Goal: Task Accomplishment & Management: Complete application form

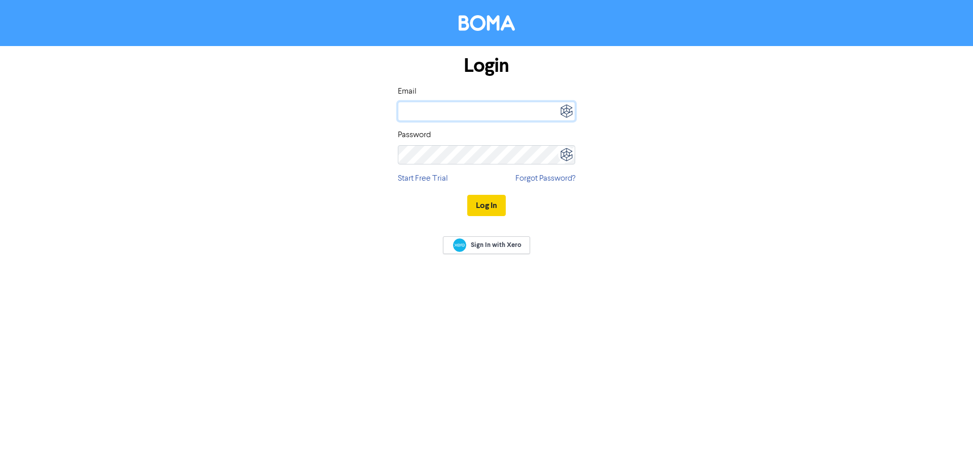
type input "[EMAIL_ADDRESS][DOMAIN_NAME]"
click at [488, 203] on button "Log In" at bounding box center [486, 205] width 38 height 21
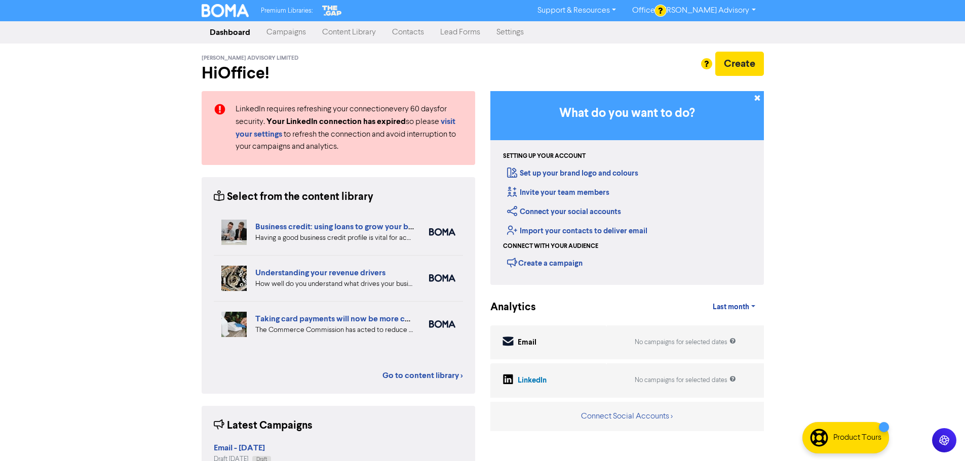
click at [412, 28] on link "Contacts" at bounding box center [408, 32] width 48 height 20
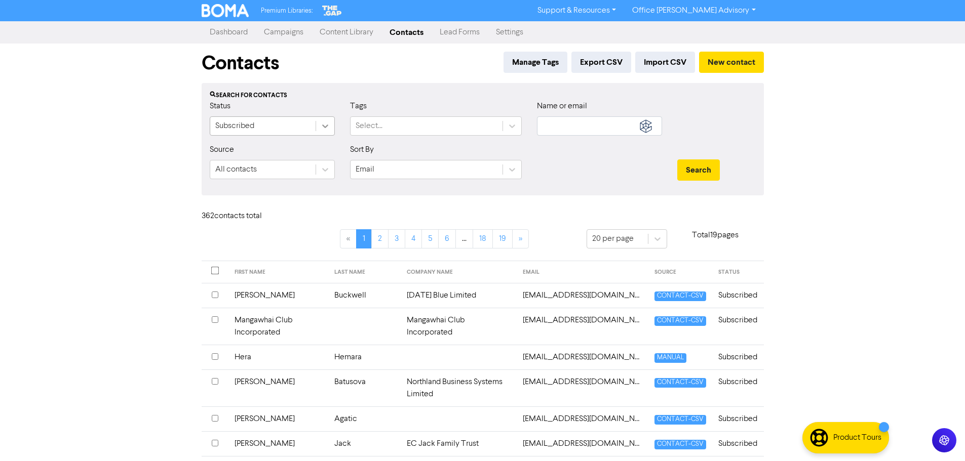
click at [325, 128] on icon at bounding box center [325, 127] width 6 height 4
click at [731, 66] on button "New contact" at bounding box center [731, 62] width 65 height 21
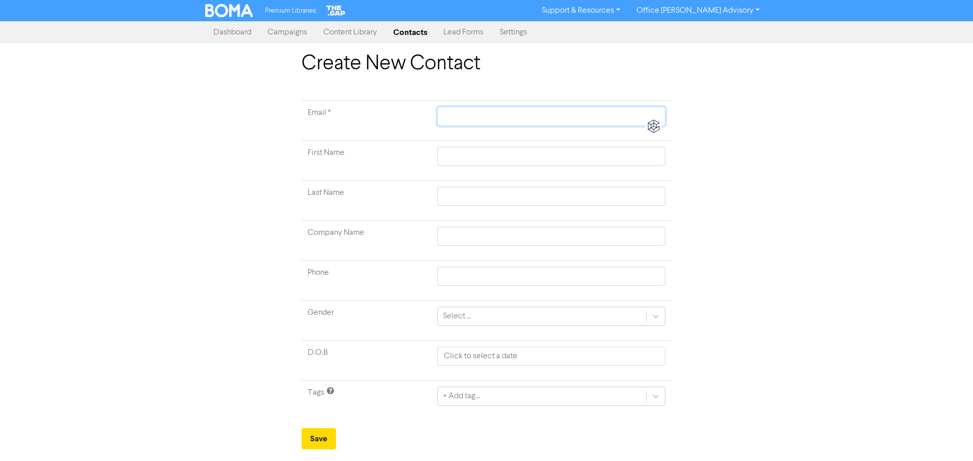
click at [475, 119] on input "text" at bounding box center [551, 116] width 228 height 19
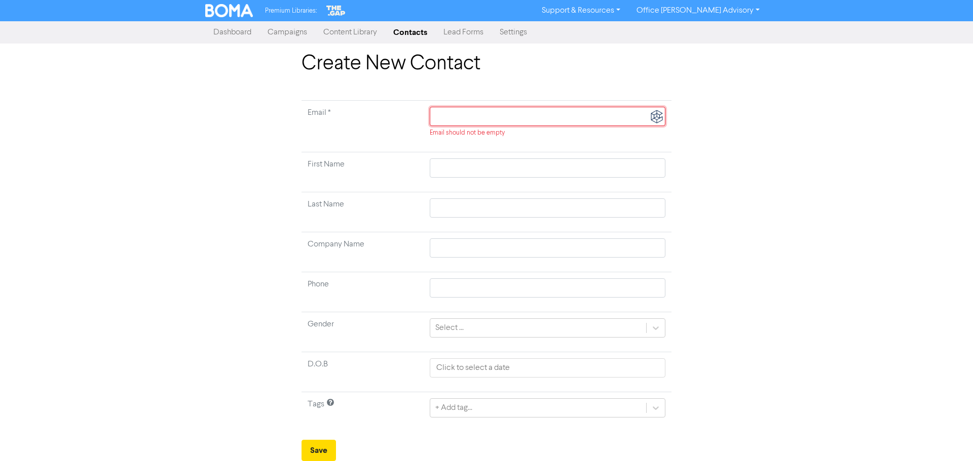
click at [442, 115] on input "text" at bounding box center [548, 116] width 236 height 19
paste input "[EMAIL_ADDRESS][DOMAIN_NAME]"
type input "[EMAIL_ADDRESS][DOMAIN_NAME]"
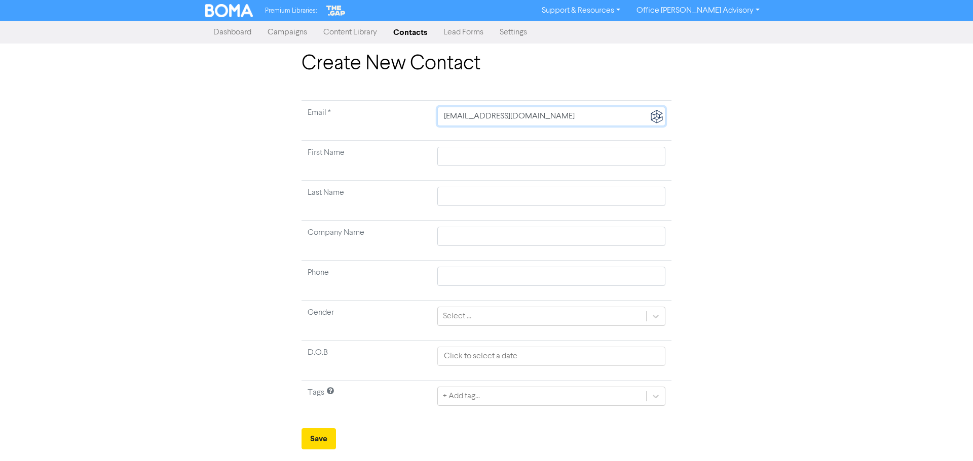
type input "[EMAIL_ADDRESS][DOMAIN_NAME]"
click at [452, 158] on input "text" at bounding box center [551, 156] width 228 height 19
type input "M"
type input "Ma"
type input "Mar"
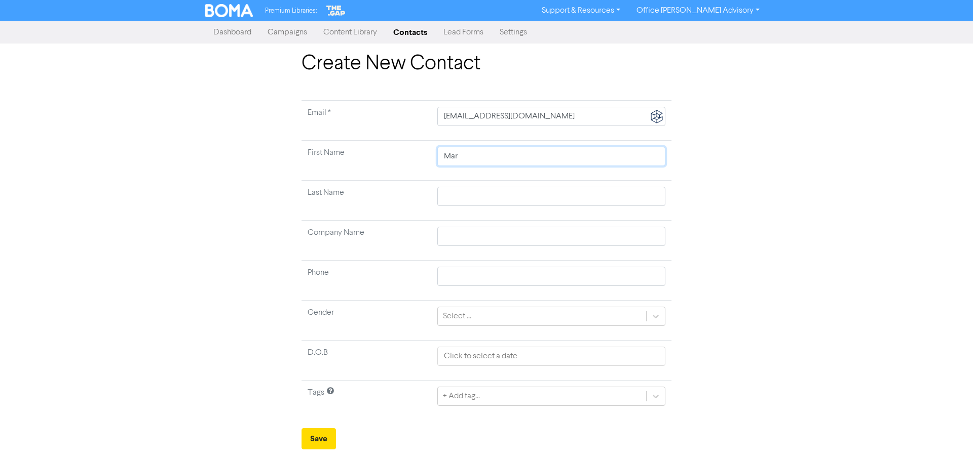
type input "Mari"
type input "[PERSON_NAME]"
type input "V"
type input "Va"
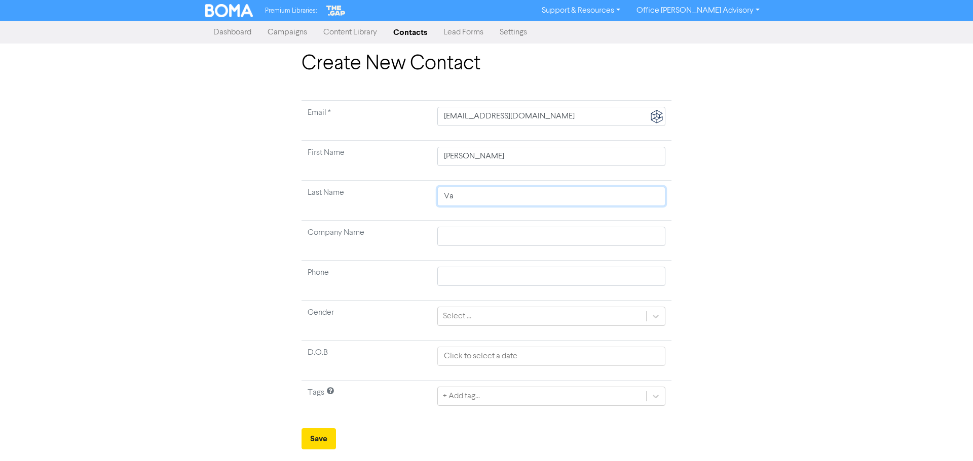
type input "Van"
type input "Van D"
type input "[PERSON_NAME]"
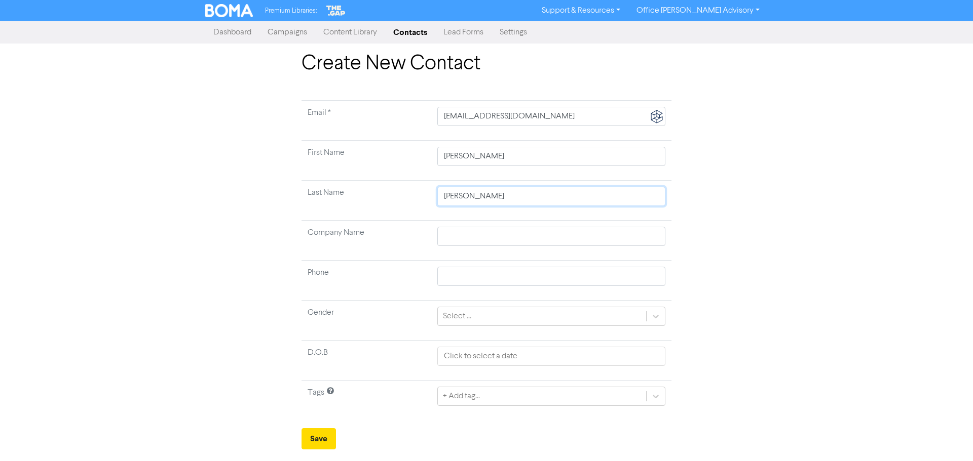
type input "[PERSON_NAME]"
type input "Van Den B"
type input "Van Den Br"
type input "Van Den Bro"
type input "Van Den [PERSON_NAME]"
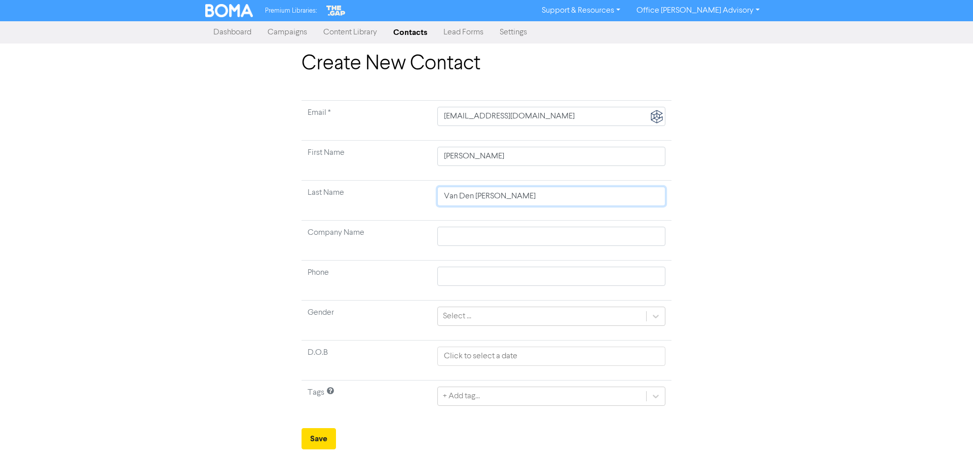
type input "[PERSON_NAME]"
click at [458, 278] on input "text" at bounding box center [551, 276] width 228 height 19
click at [457, 277] on input "text" at bounding box center [551, 276] width 228 height 19
paste input "021 323 830"
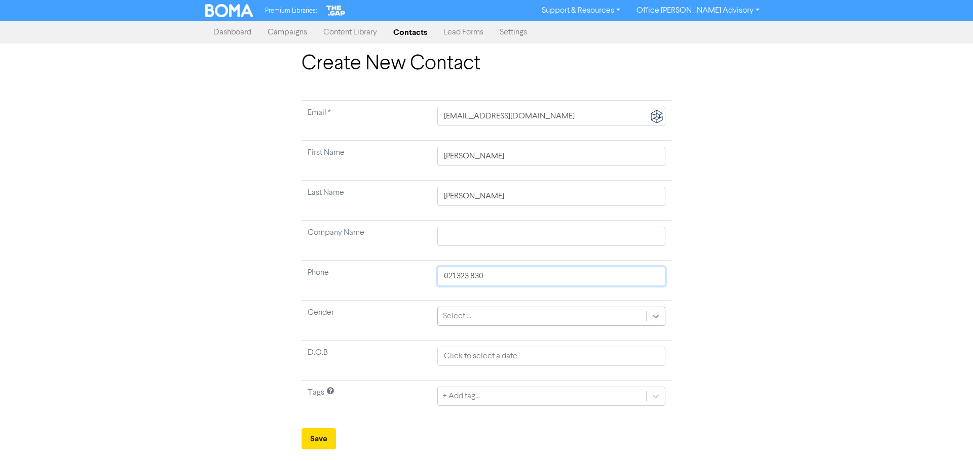
type input "021 323 830"
click at [654, 316] on icon at bounding box center [655, 317] width 6 height 4
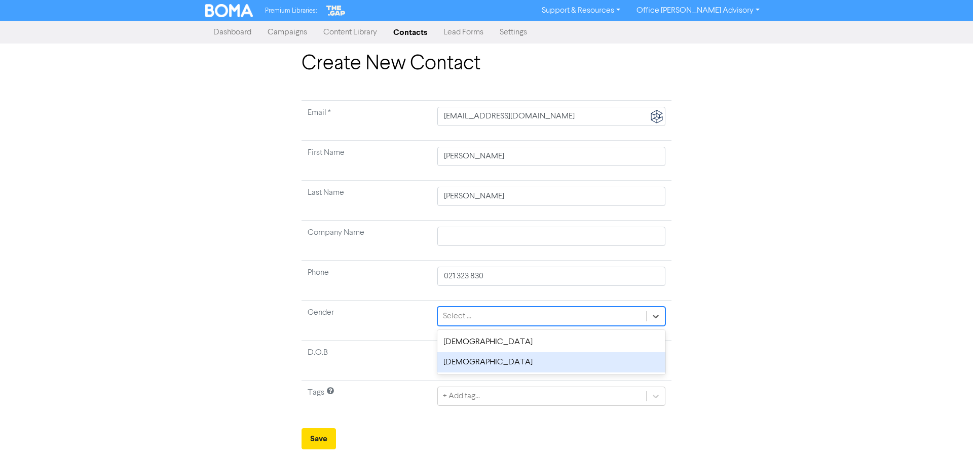
click at [452, 363] on div "[DEMOGRAPHIC_DATA]" at bounding box center [551, 363] width 228 height 20
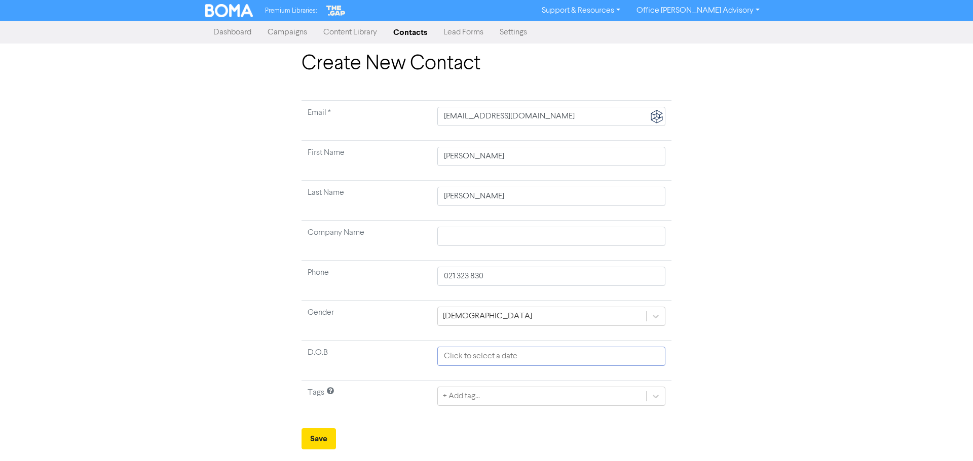
click at [464, 356] on input "text" at bounding box center [551, 356] width 228 height 19
select select "7"
select select "2025"
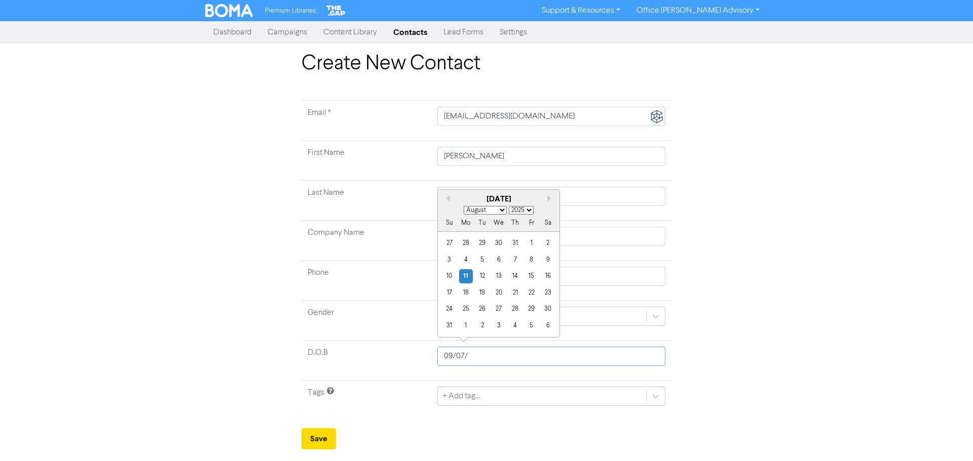
drag, startPoint x: 476, startPoint y: 357, endPoint x: 435, endPoint y: 357, distance: 40.5
click at [435, 357] on td "09/07/ Previous Month Next month August [DATE] February March April May June Ju…" at bounding box center [551, 361] width 240 height 40
type input "[DATE]"
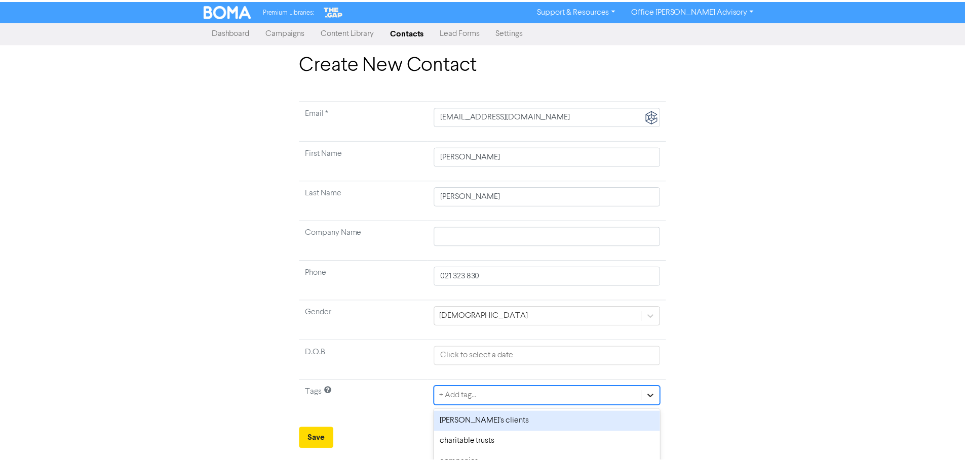
scroll to position [101, 0]
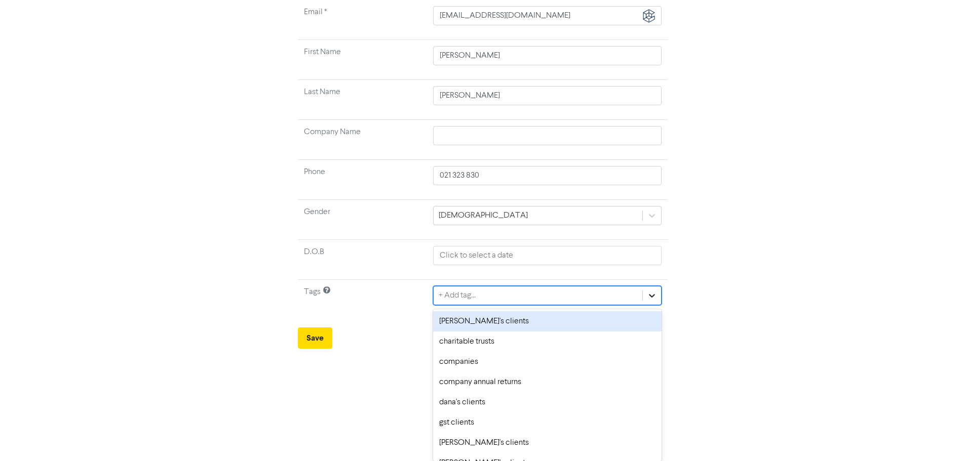
click at [655, 305] on div "option [PERSON_NAME]'s clients focused, 1 of 11. 11 results available. Use Up a…" at bounding box center [547, 295] width 228 height 19
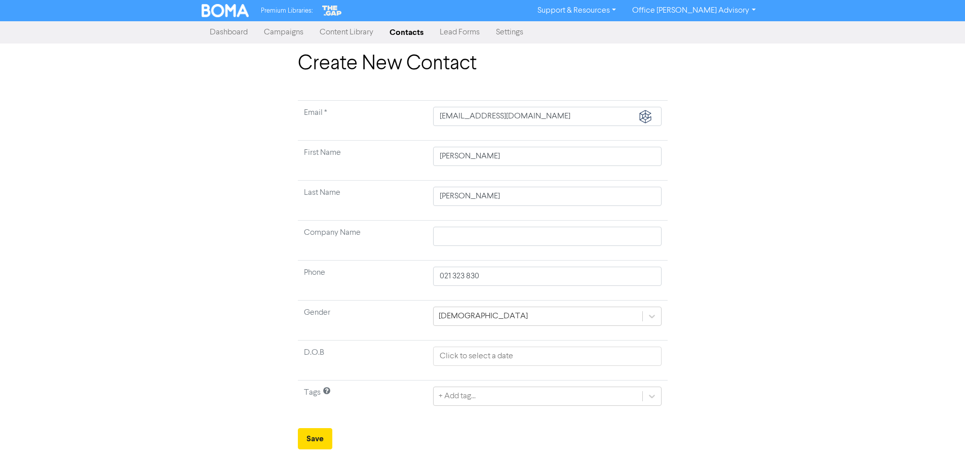
scroll to position [0, 0]
click at [718, 378] on html "Premium Libraries: Support & Resources Video Tutorials FAQ & Guides Marketing E…" at bounding box center [486, 230] width 973 height 461
click at [321, 440] on button "Save" at bounding box center [318, 439] width 34 height 21
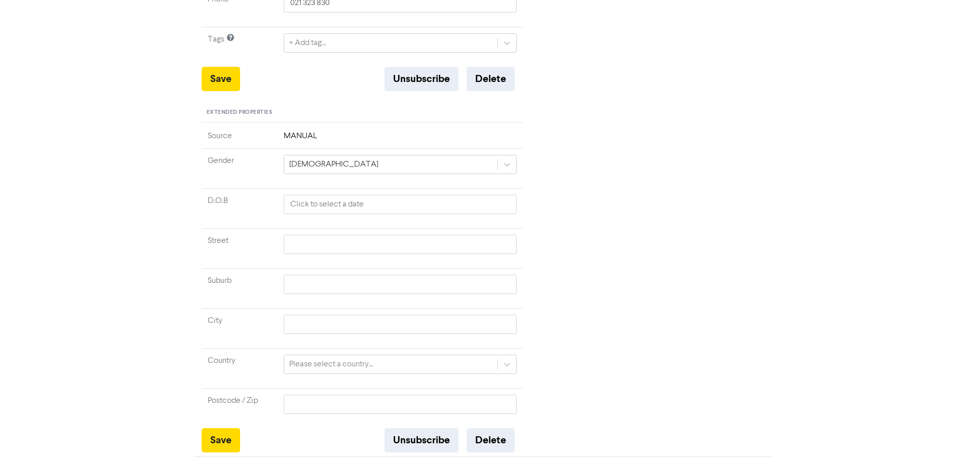
scroll to position [316, 0]
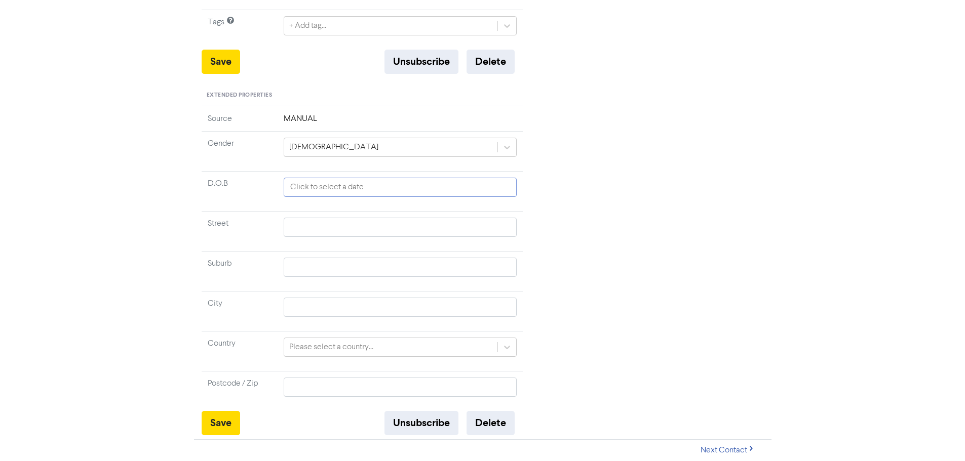
click at [305, 191] on input "text" at bounding box center [401, 187] width 234 height 19
select select "7"
select select "2025"
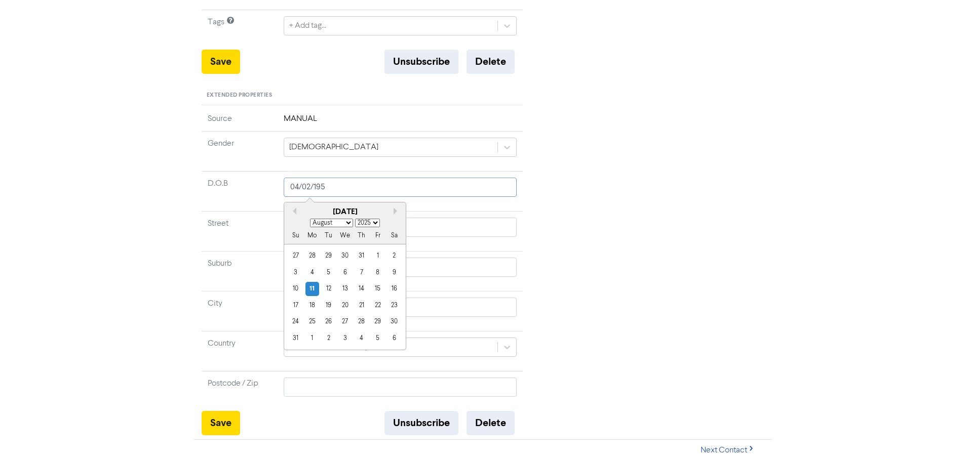
type input "[DATE]"
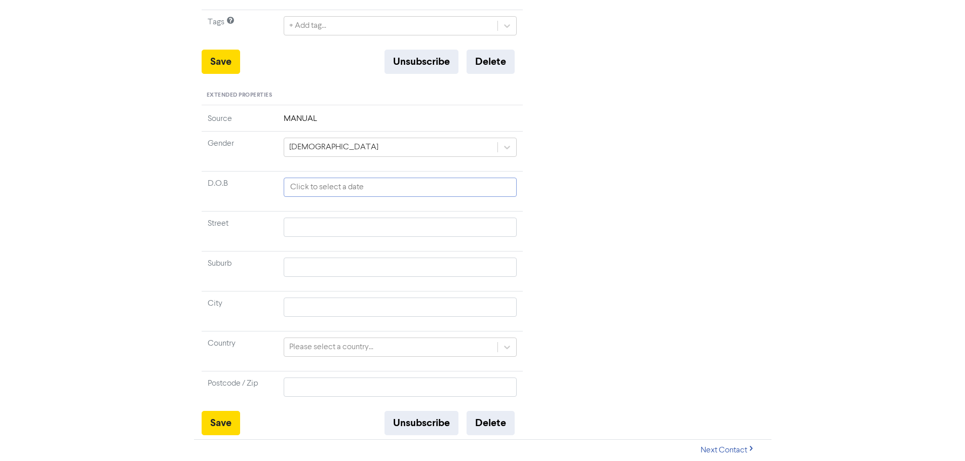
click at [305, 188] on input "text" at bounding box center [401, 187] width 234 height 19
select select "7"
select select "2025"
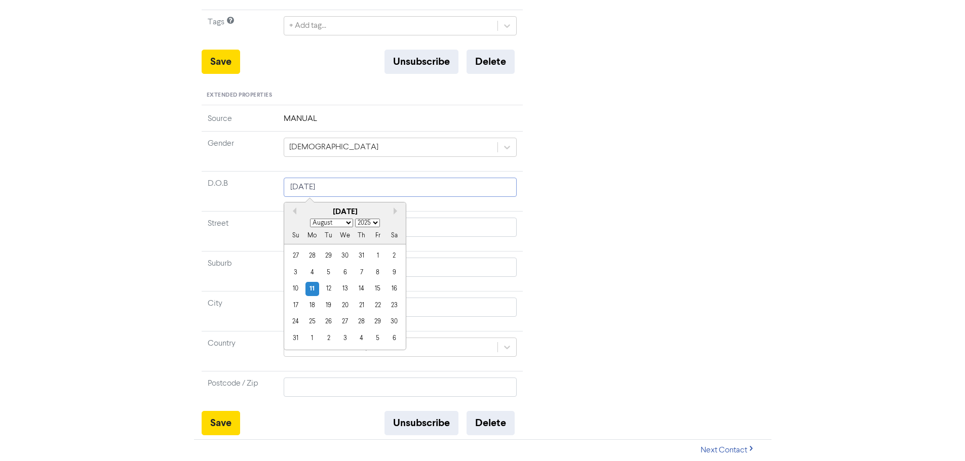
type input "[DATE]"
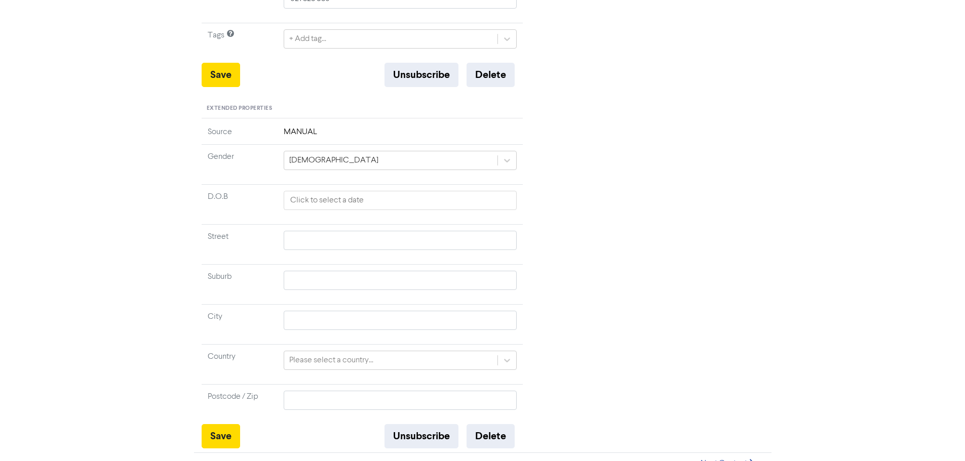
scroll to position [181, 0]
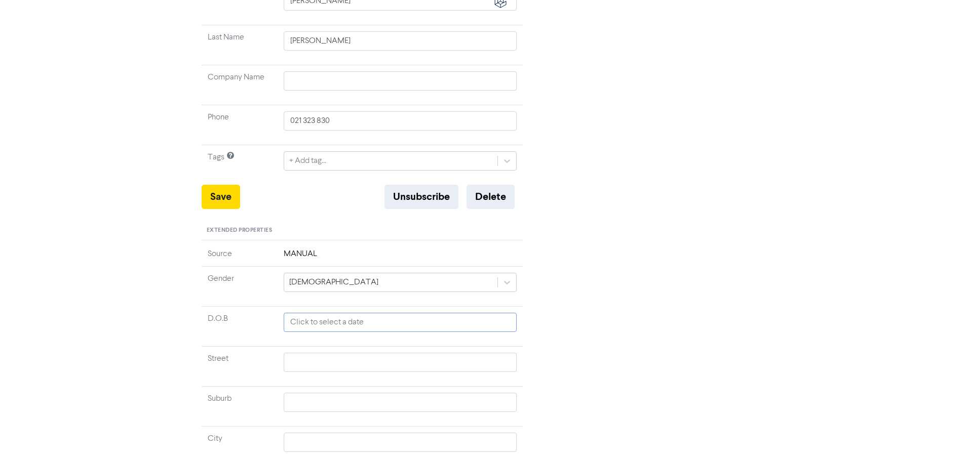
click at [316, 321] on input "text" at bounding box center [401, 322] width 234 height 19
select select "7"
select select "2025"
click at [312, 365] on input "text" at bounding box center [401, 362] width 234 height 19
type input "2"
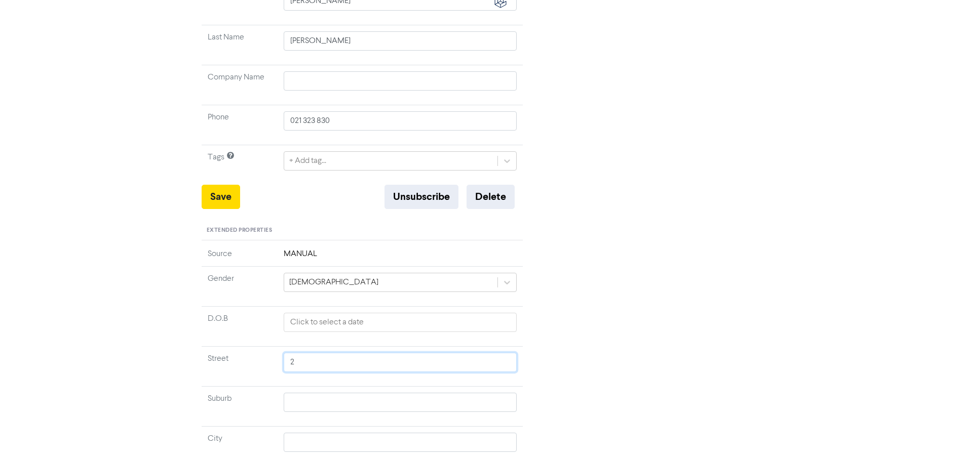
type input "2"
type input "2 P"
type input "2 Pu"
type input "2 Puk"
type input "2 Puke"
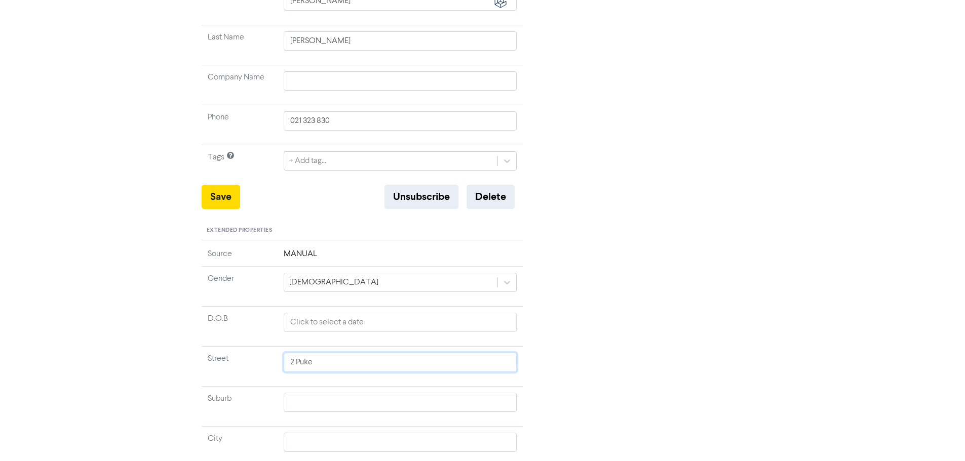
type input "2 Pukek"
type input "2 Pukeko"
type input "2 Pukeko L"
type input "2 Pukeko La"
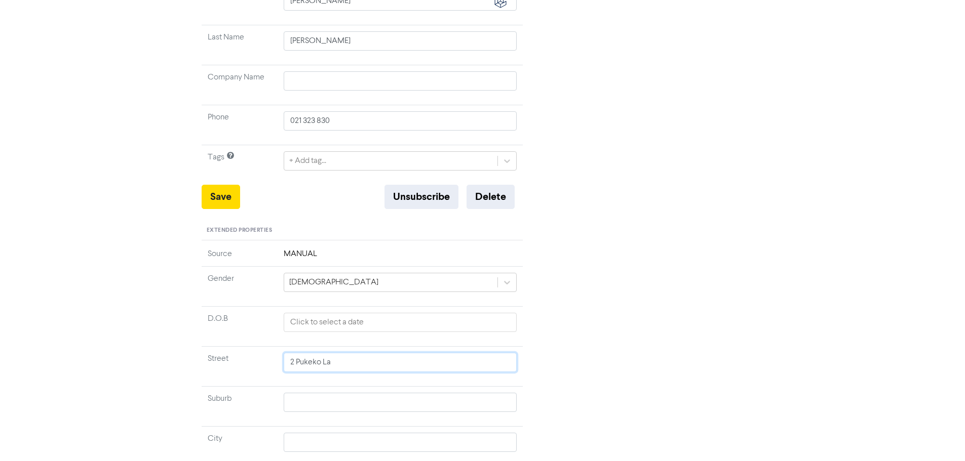
type input "2 Pukeko Lan"
type input "[STREET_ADDRESS]"
type input "[STREET_ADDRESS],"
type input "[STREET_ADDRESS]"
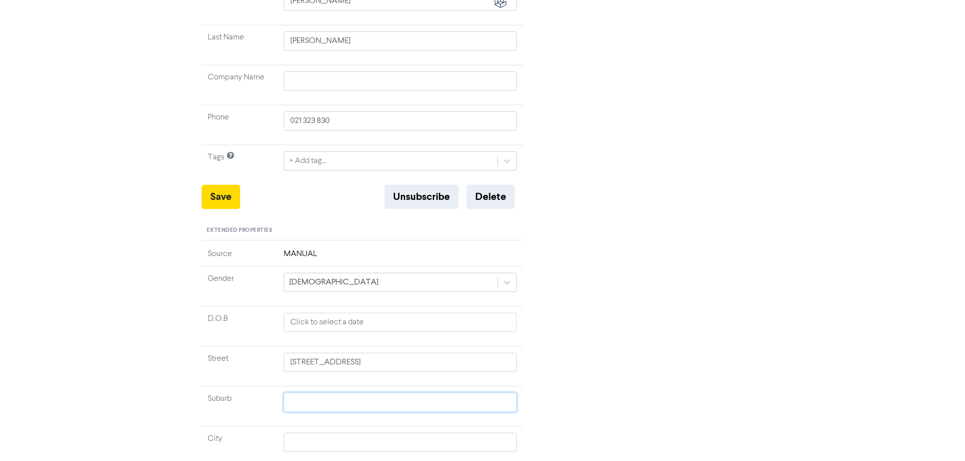
type input "R"
type input "RD"
type input "RD 2"
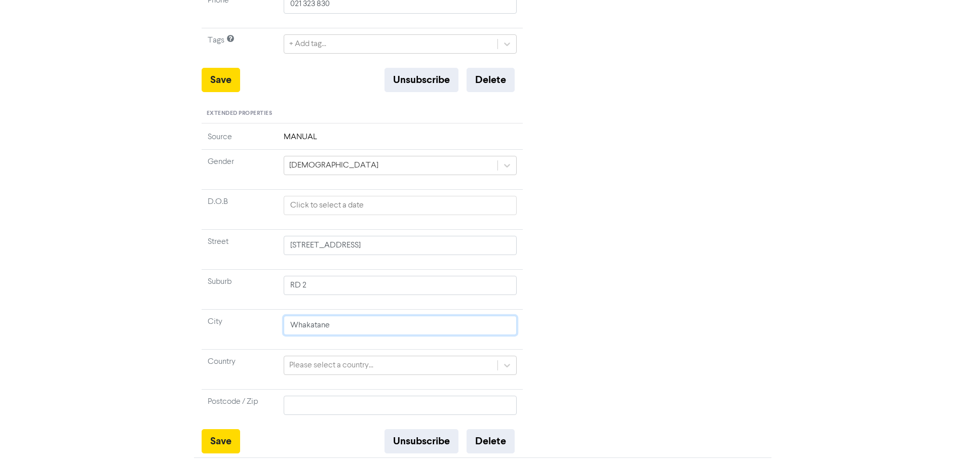
scroll to position [316, 0]
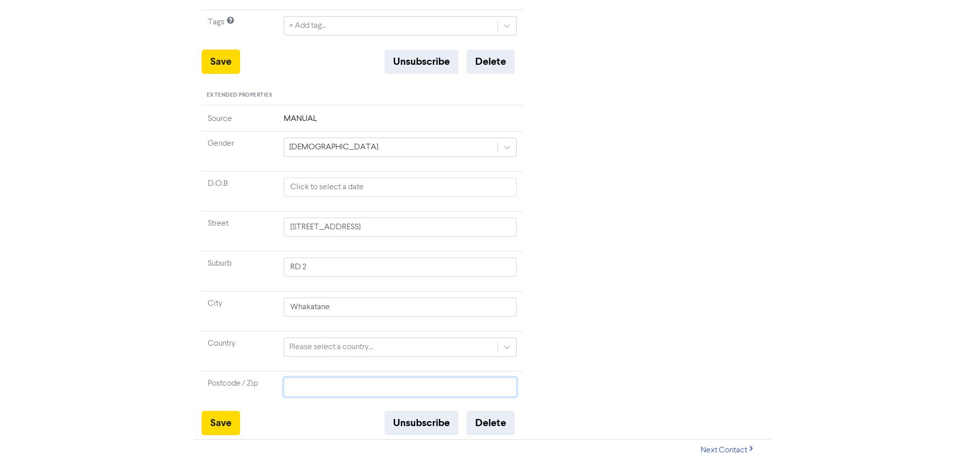
click at [380, 387] on input "text" at bounding box center [401, 387] width 234 height 19
click at [226, 423] on button "Save" at bounding box center [221, 423] width 38 height 24
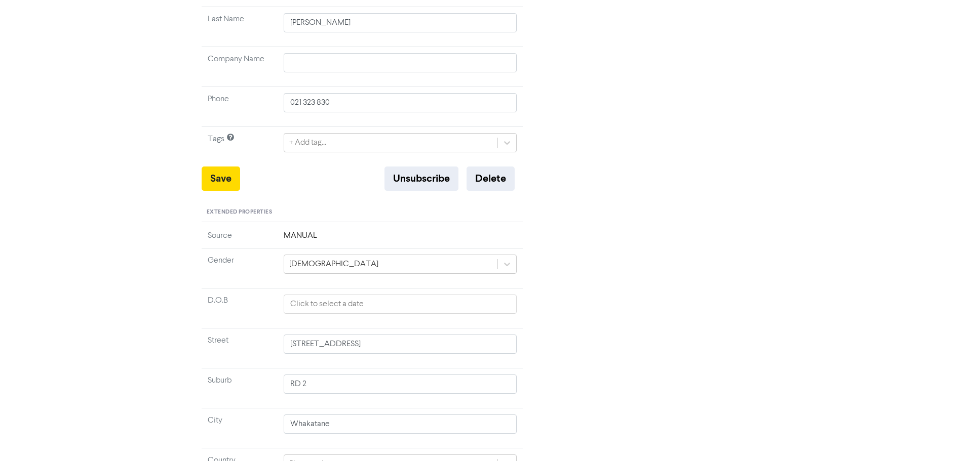
scroll to position [181, 0]
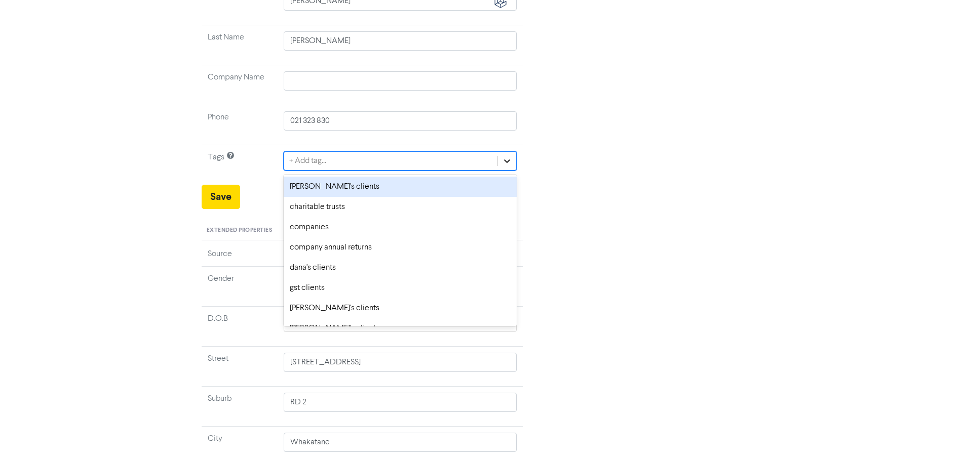
click at [506, 162] on icon at bounding box center [508, 162] width 6 height 4
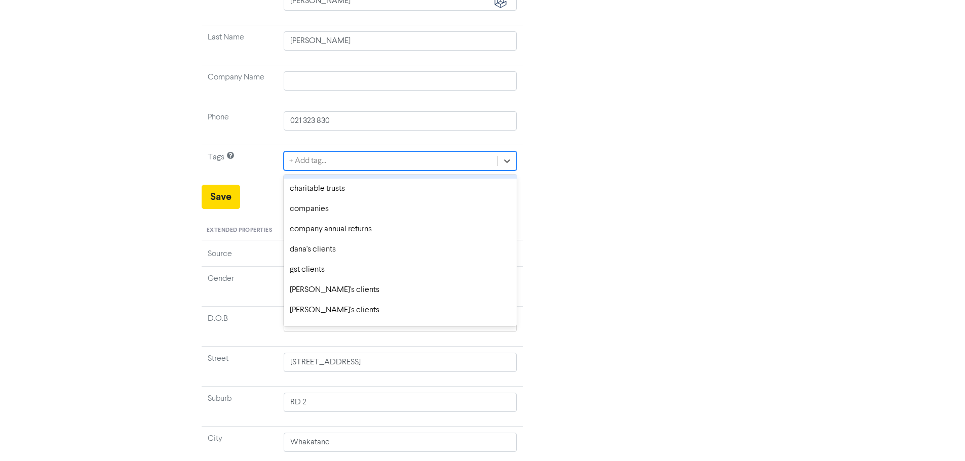
scroll to position [0, 0]
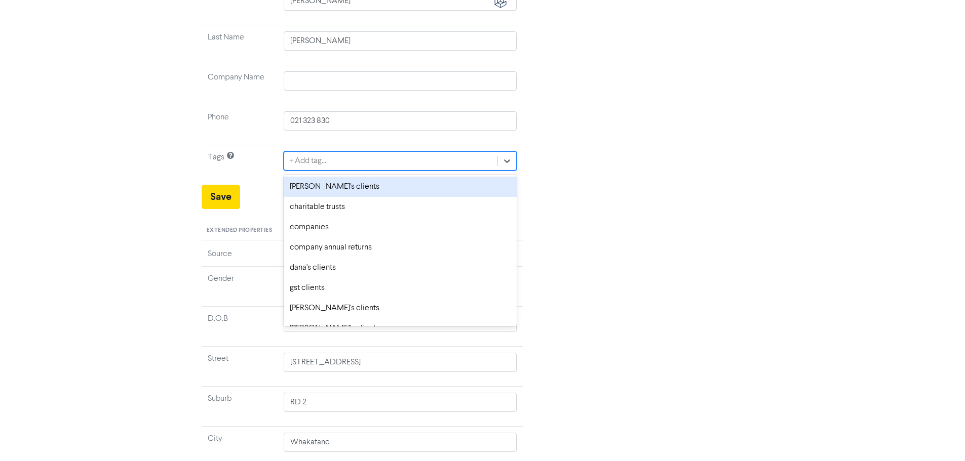
click at [613, 150] on div "Recent Activity No recent activity for this contact" at bounding box center [650, 255] width 241 height 631
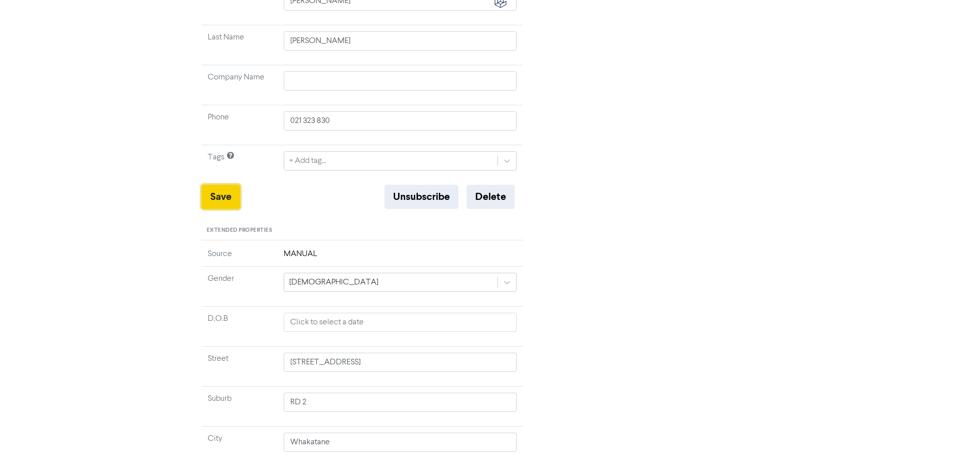
click at [224, 193] on button "Save" at bounding box center [221, 197] width 38 height 24
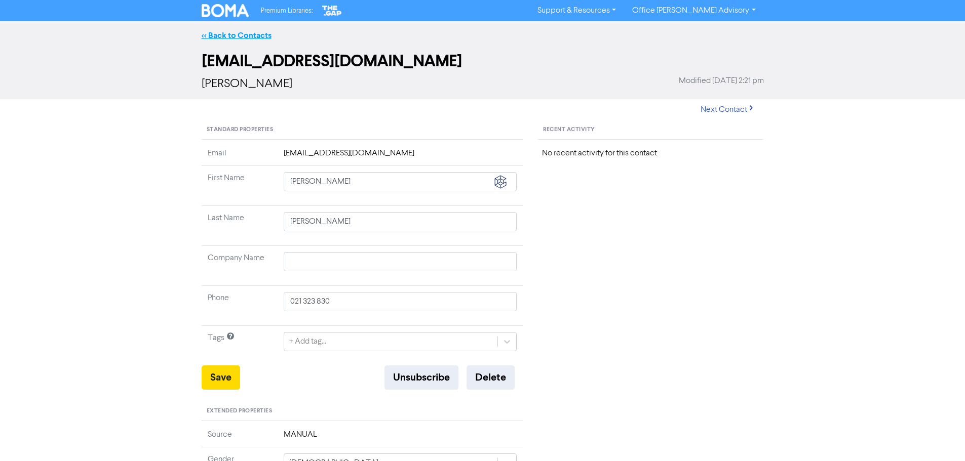
click at [253, 35] on link "<< Back to Contacts" at bounding box center [237, 35] width 70 height 10
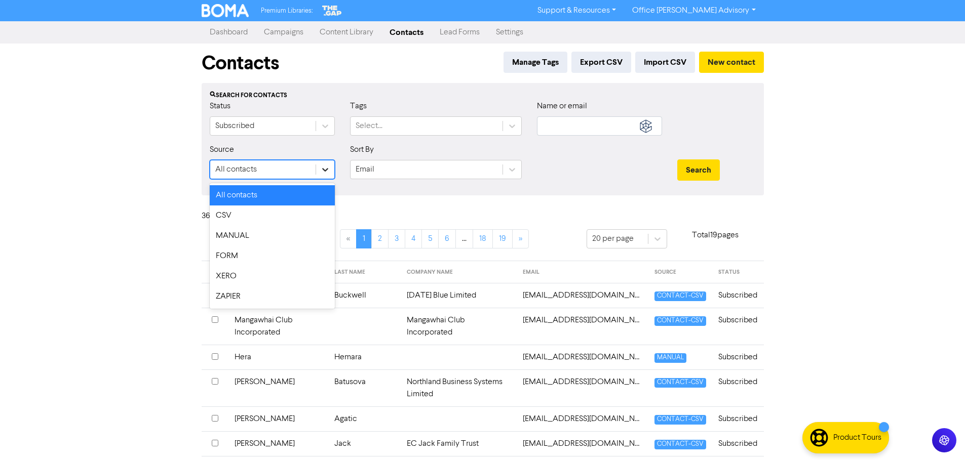
click at [324, 170] on icon at bounding box center [325, 170] width 6 height 4
click at [381, 170] on div "Email" at bounding box center [427, 170] width 152 height 18
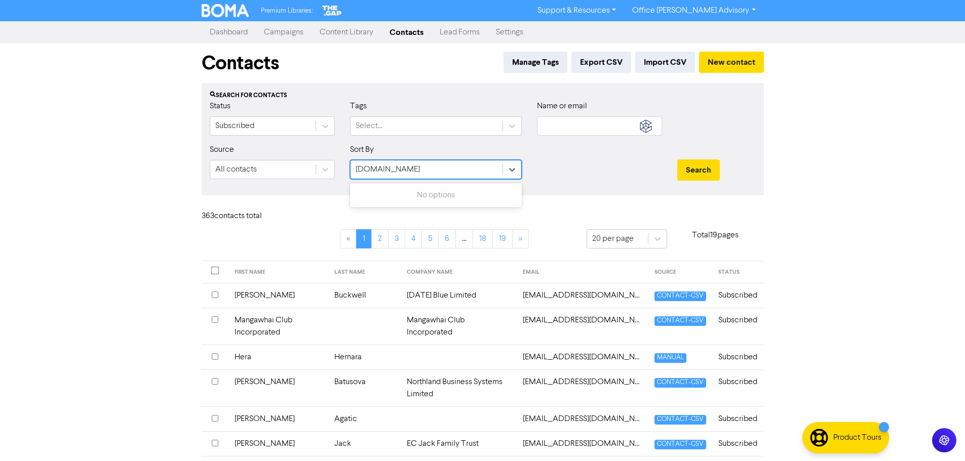
click at [384, 171] on input "[DOMAIN_NAME]" at bounding box center [390, 170] width 68 height 12
click at [469, 170] on div "Email" at bounding box center [427, 170] width 152 height 18
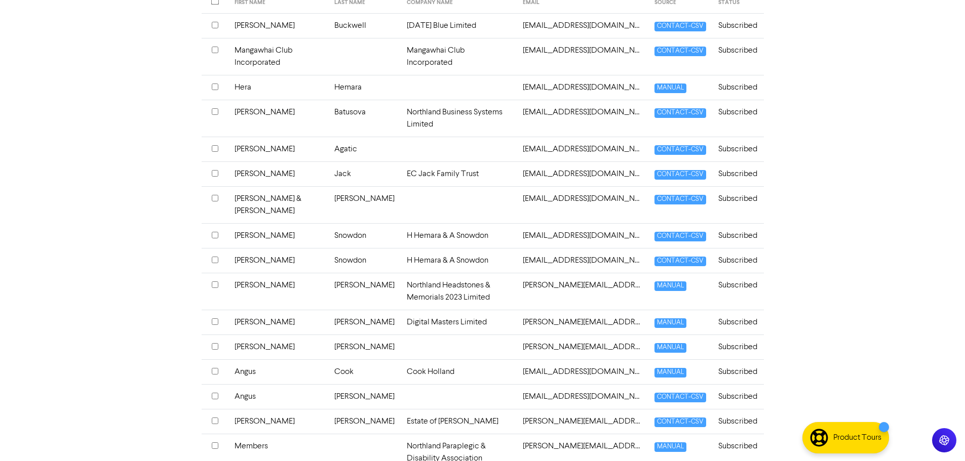
scroll to position [394, 0]
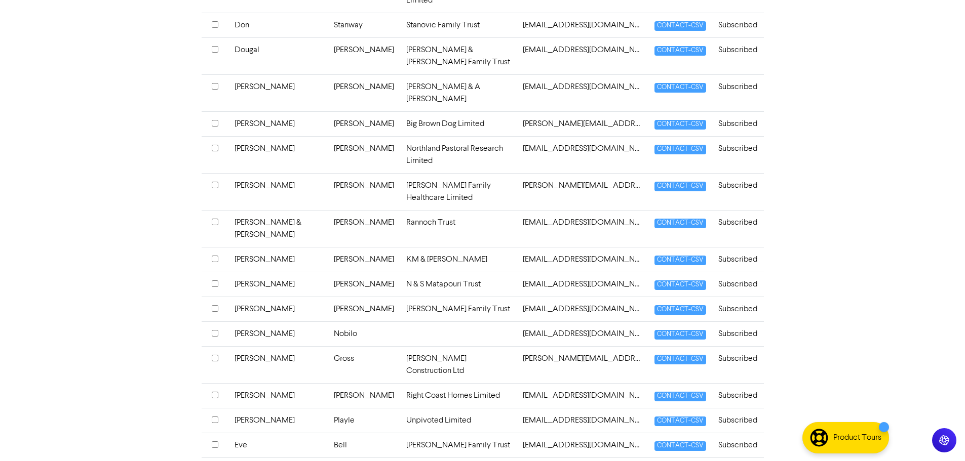
scroll to position [358, 0]
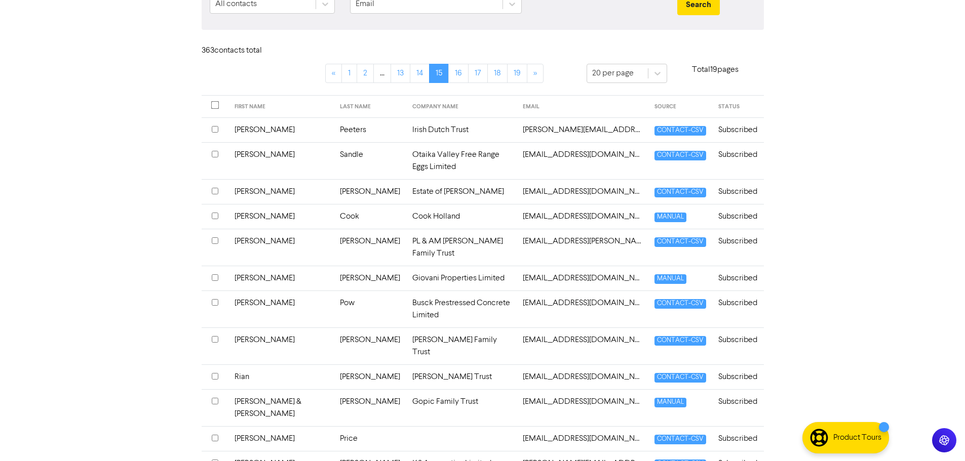
scroll to position [0, 0]
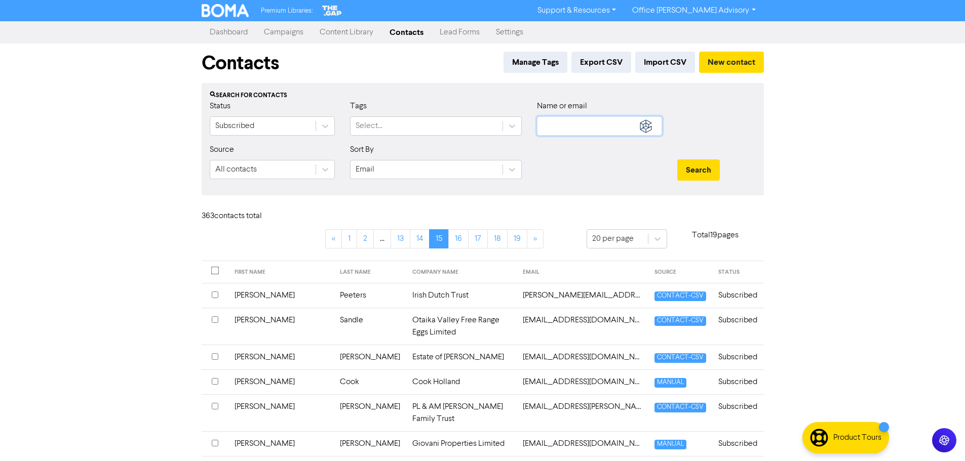
click at [551, 131] on input "text" at bounding box center [599, 126] width 125 height 19
click at [697, 173] on button "Search" at bounding box center [698, 170] width 43 height 21
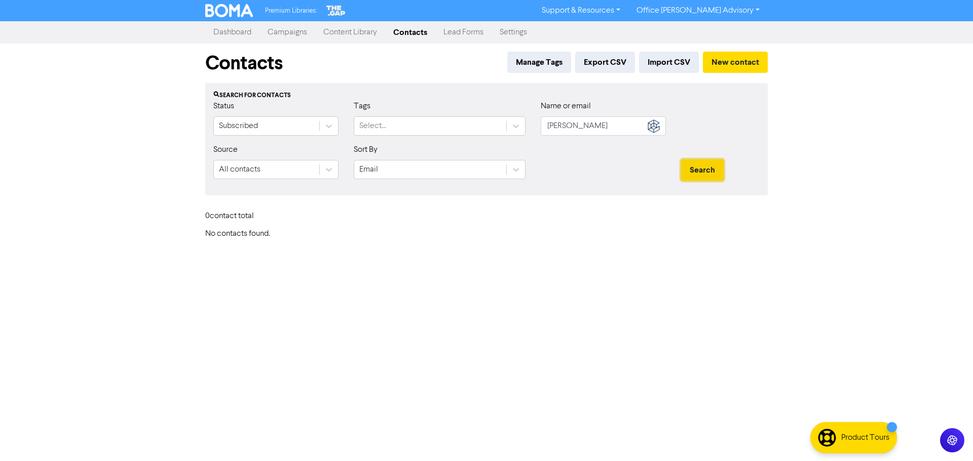
click at [705, 168] on button "Search" at bounding box center [702, 170] width 43 height 21
click at [237, 32] on link "Dashboard" at bounding box center [232, 32] width 54 height 20
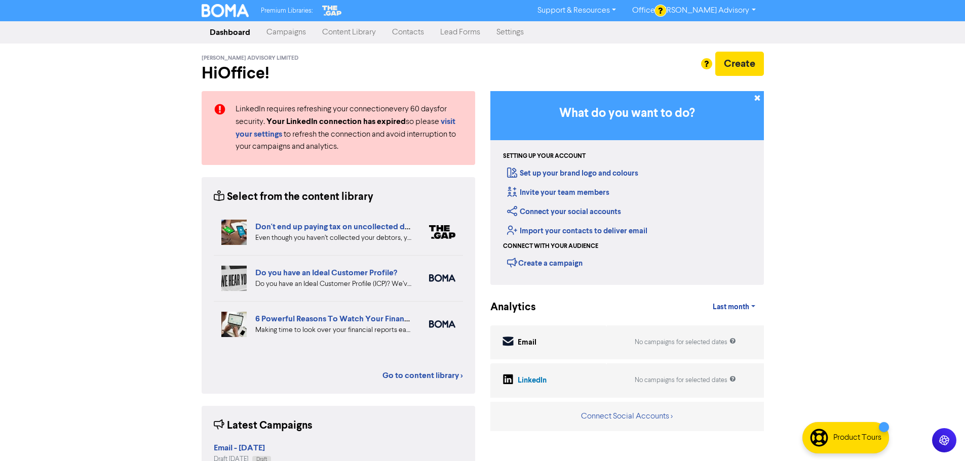
click at [417, 33] on link "Contacts" at bounding box center [408, 32] width 48 height 20
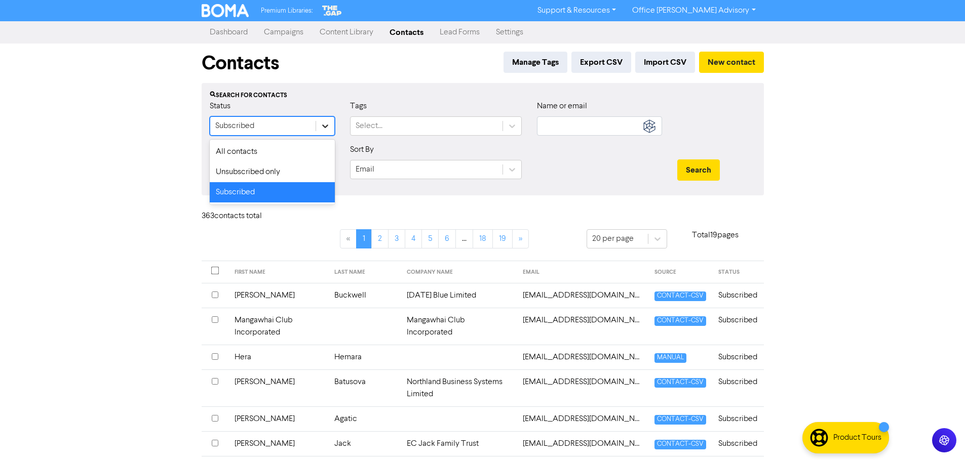
click at [325, 127] on icon at bounding box center [325, 127] width 6 height 4
click at [298, 153] on div "All contacts" at bounding box center [272, 152] width 125 height 20
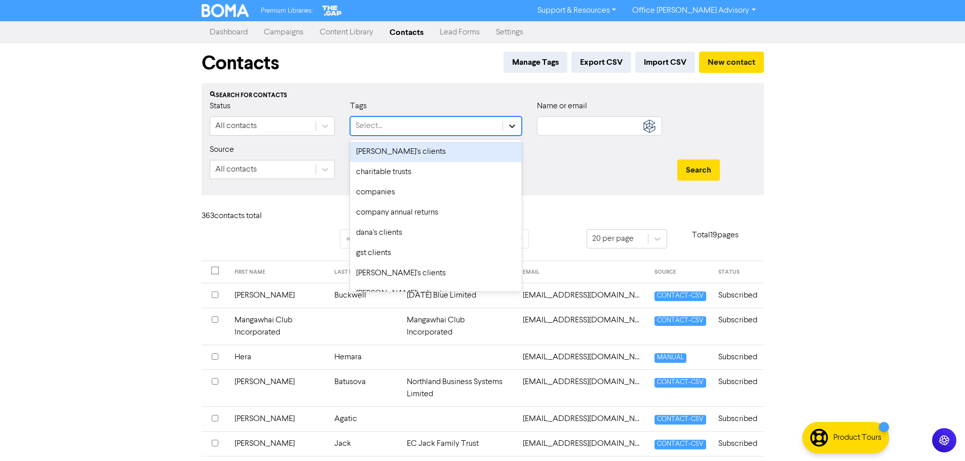
click at [510, 126] on icon at bounding box center [512, 126] width 10 height 10
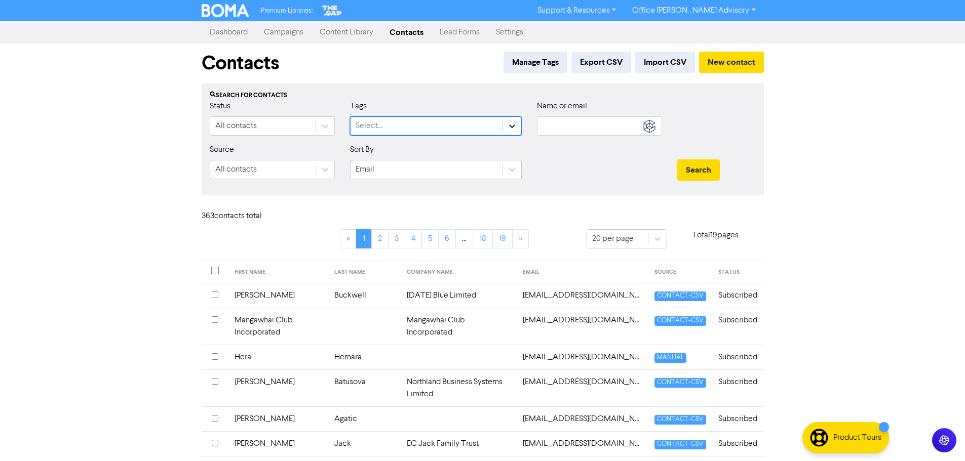
click at [510, 126] on icon at bounding box center [512, 127] width 6 height 4
click at [586, 133] on input "text" at bounding box center [599, 126] width 125 height 19
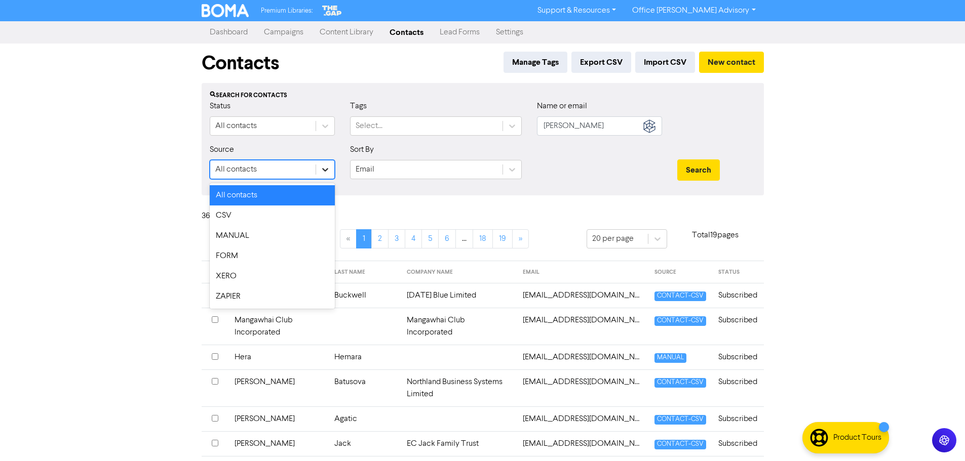
click at [323, 169] on icon at bounding box center [325, 170] width 10 height 10
click at [324, 171] on icon at bounding box center [325, 170] width 10 height 10
click at [366, 171] on div "Email" at bounding box center [365, 170] width 19 height 12
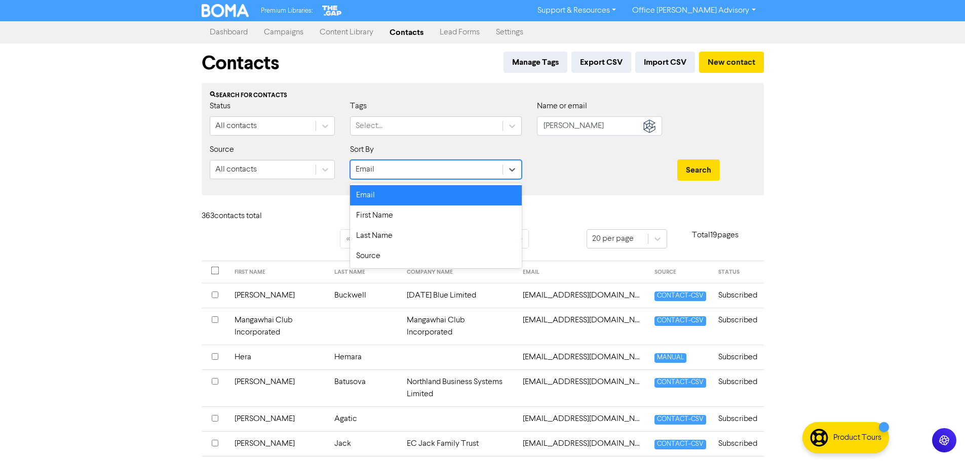
click at [362, 168] on div "Email" at bounding box center [365, 170] width 19 height 12
paste input "[EMAIL_ADDRESS][DOMAIN_NAME]"
click at [512, 171] on icon at bounding box center [512, 170] width 6 height 4
click at [384, 217] on div "First Name" at bounding box center [436, 216] width 172 height 20
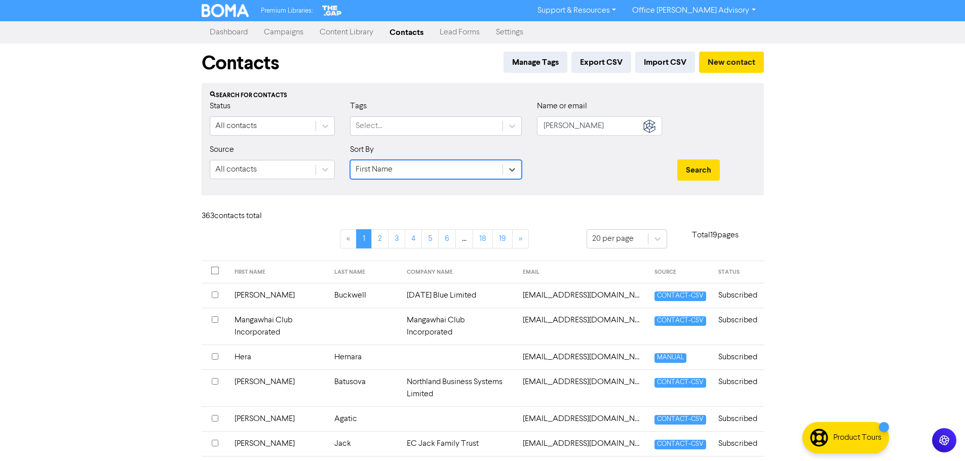
click at [373, 170] on div "First Name" at bounding box center [374, 170] width 37 height 12
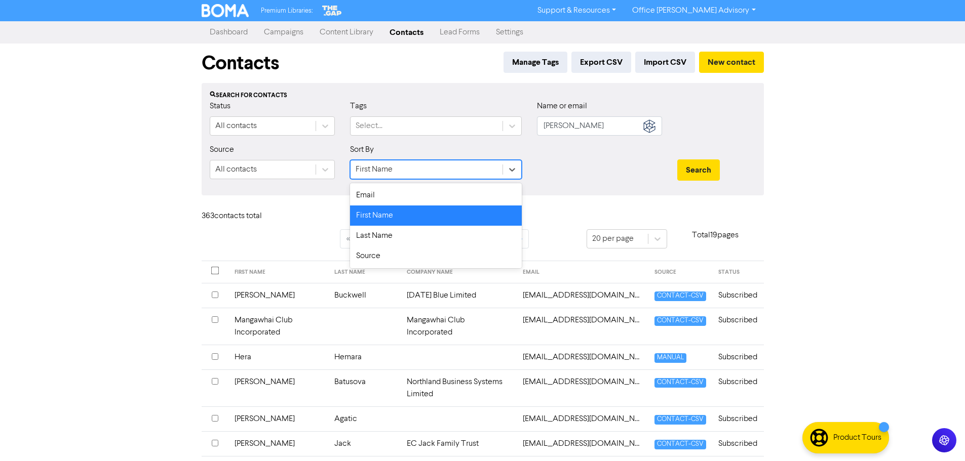
click at [373, 170] on div "First Name" at bounding box center [374, 170] width 37 height 12
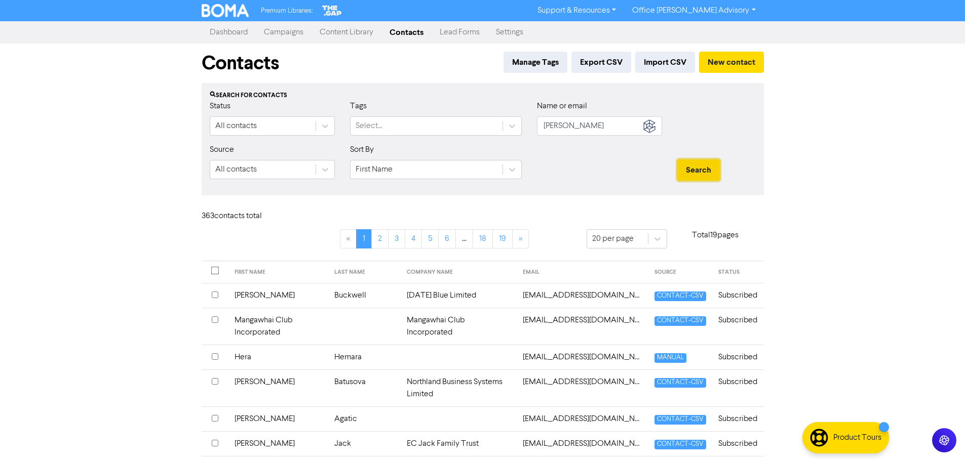
click at [707, 174] on button "Search" at bounding box center [698, 170] width 43 height 21
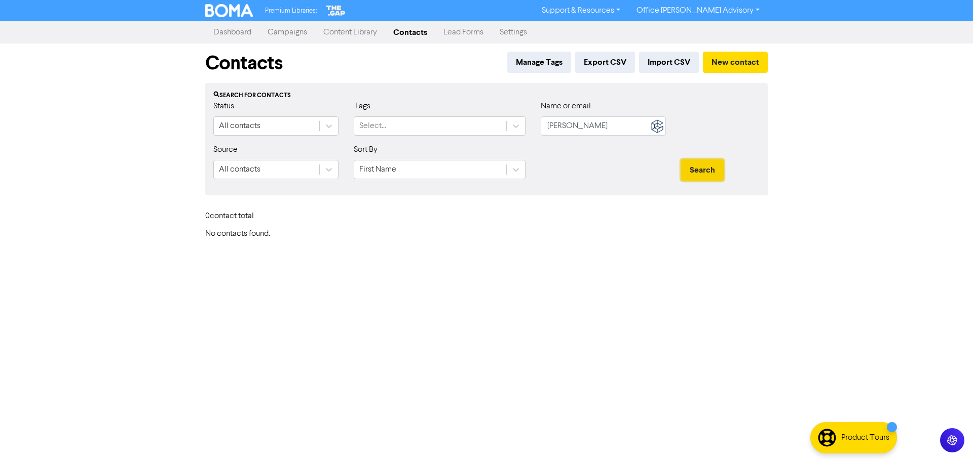
click at [705, 171] on button "Search" at bounding box center [702, 170] width 43 height 21
click at [625, 129] on input "[PERSON_NAME]" at bounding box center [602, 126] width 125 height 19
drag, startPoint x: 631, startPoint y: 128, endPoint x: 542, endPoint y: 135, distance: 89.4
click at [542, 135] on input "[PERSON_NAME]" at bounding box center [602, 126] width 125 height 19
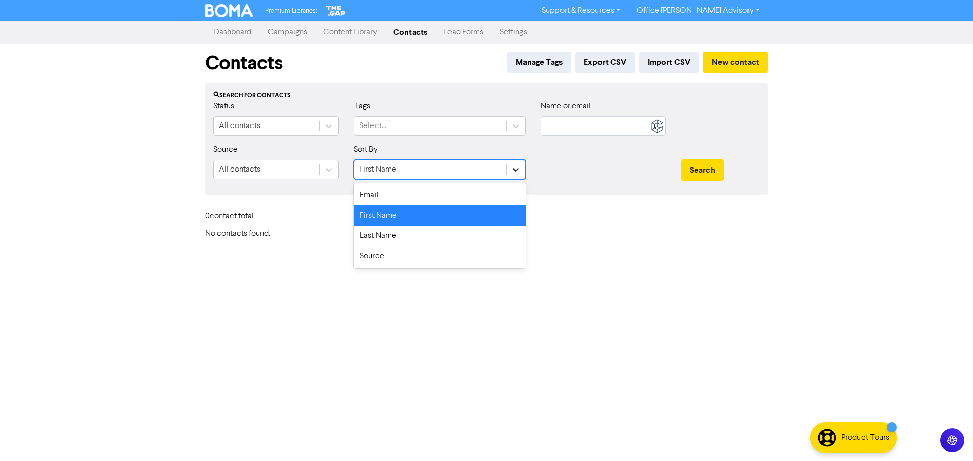
click at [518, 173] on icon at bounding box center [516, 170] width 10 height 10
click at [378, 193] on div "Email" at bounding box center [440, 195] width 172 height 20
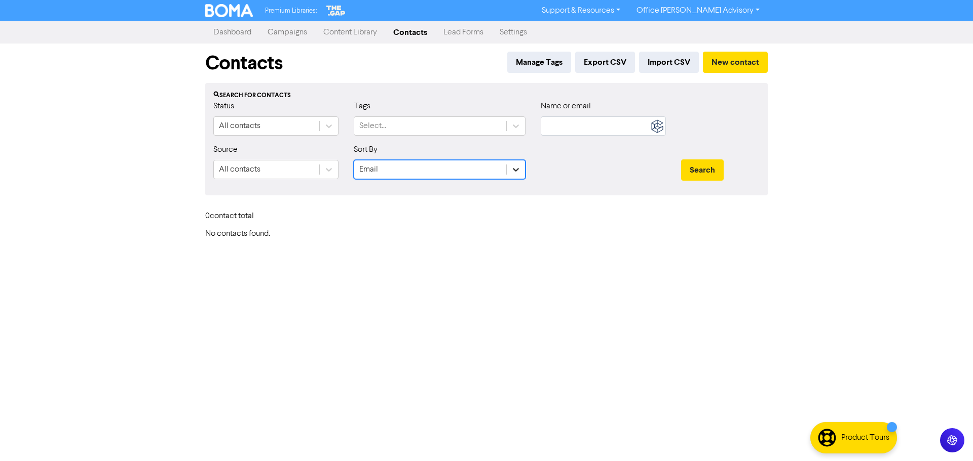
click at [517, 169] on icon at bounding box center [516, 170] width 10 height 10
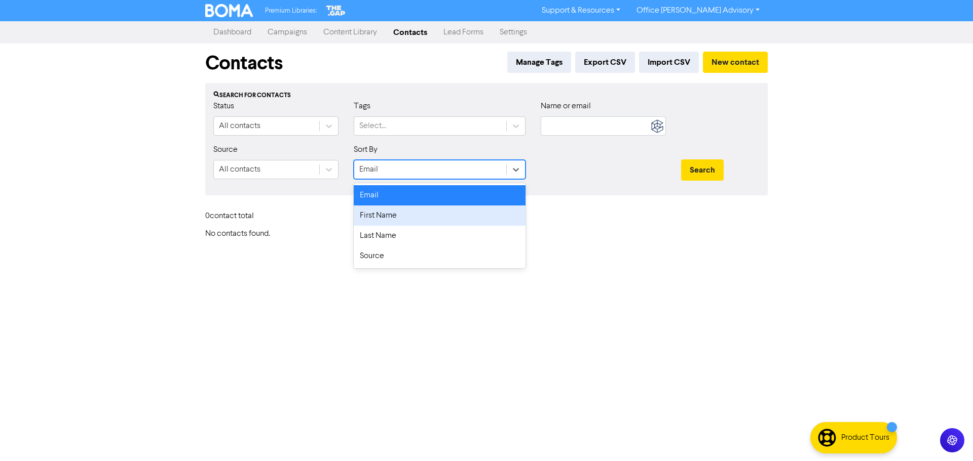
click at [379, 215] on div "First Name" at bounding box center [440, 216] width 172 height 20
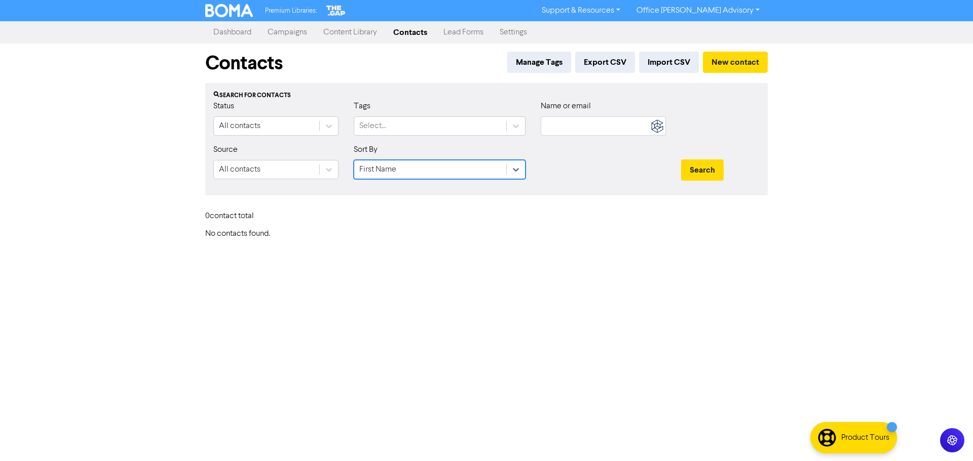
click at [372, 173] on div "First Name" at bounding box center [377, 170] width 37 height 12
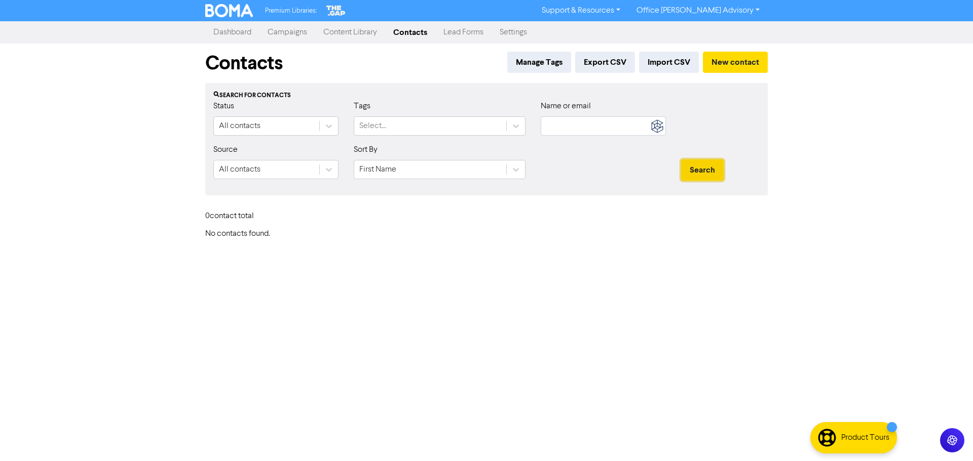
click at [702, 168] on button "Search" at bounding box center [702, 170] width 43 height 21
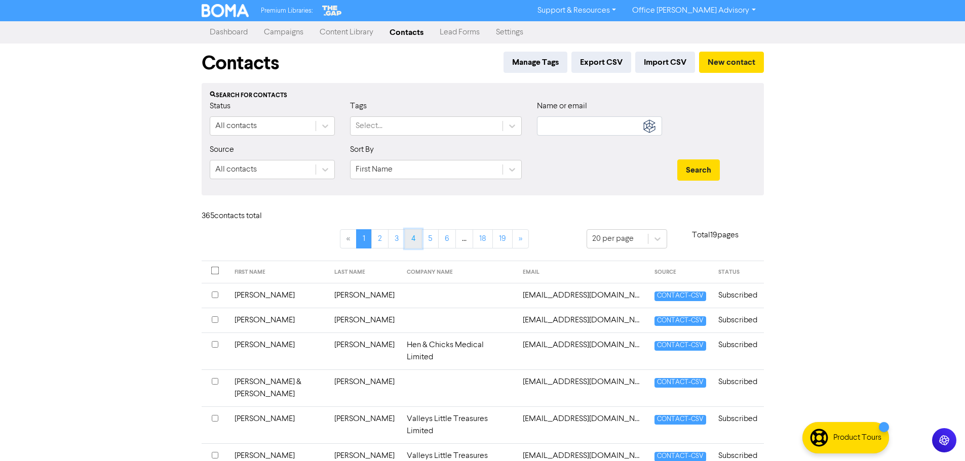
click at [414, 240] on link "4" at bounding box center [413, 238] width 17 height 19
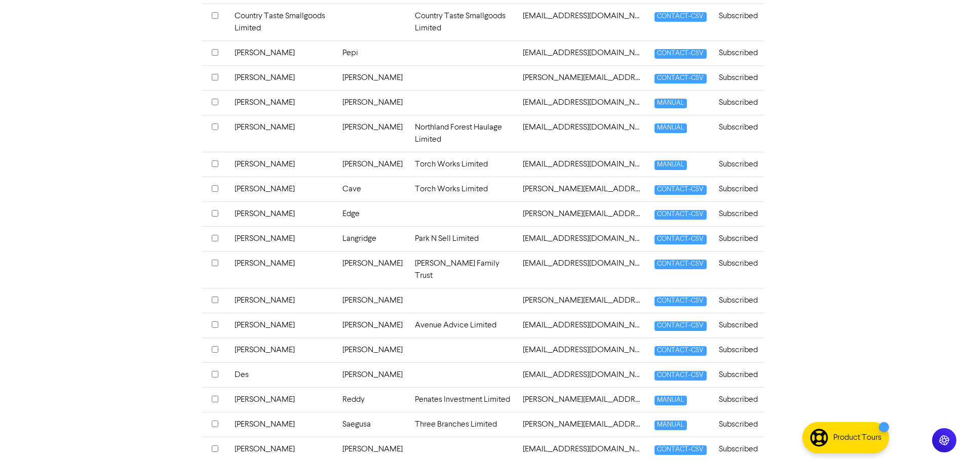
scroll to position [382, 0]
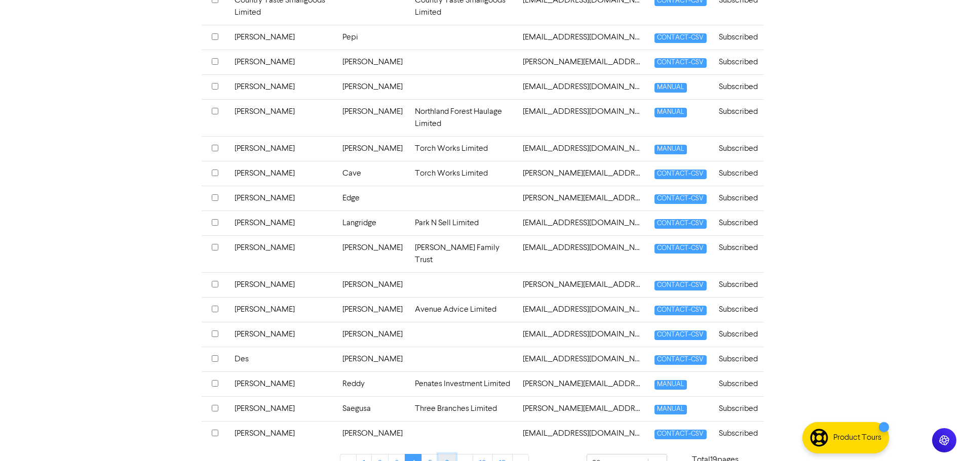
click at [445, 454] on link "6" at bounding box center [447, 463] width 18 height 19
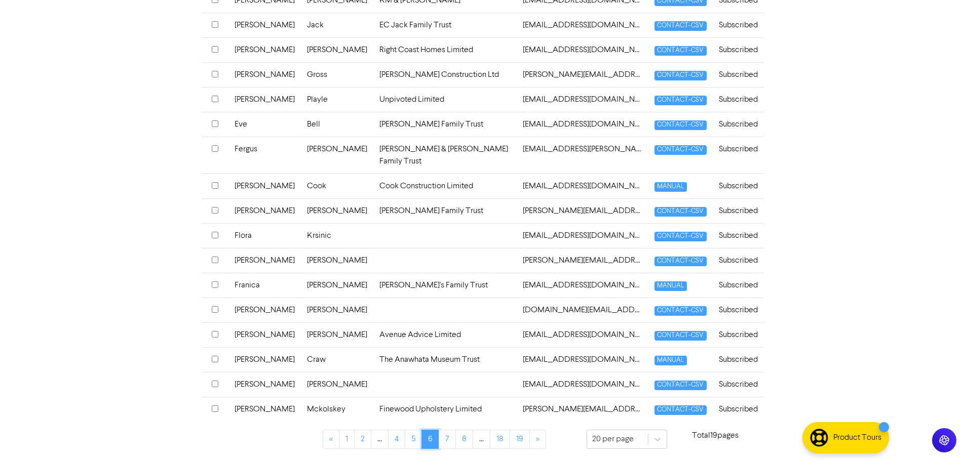
scroll to position [358, 0]
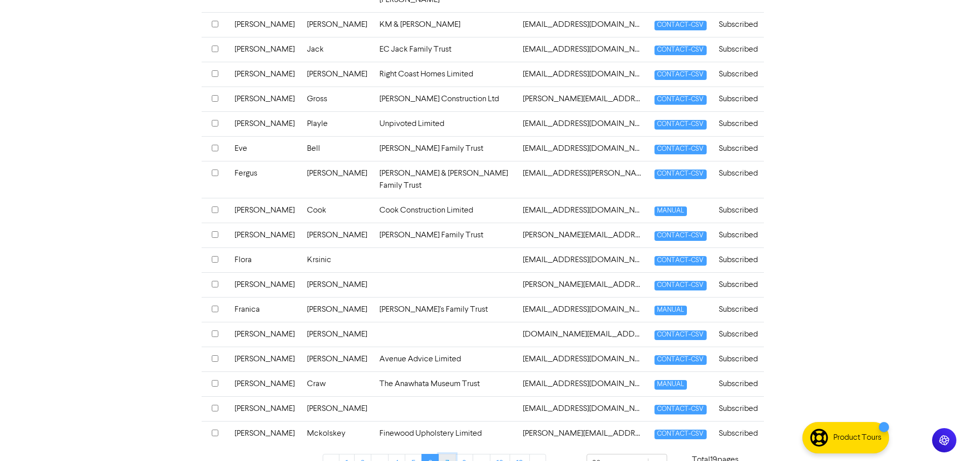
click at [446, 454] on link "7" at bounding box center [447, 463] width 17 height 19
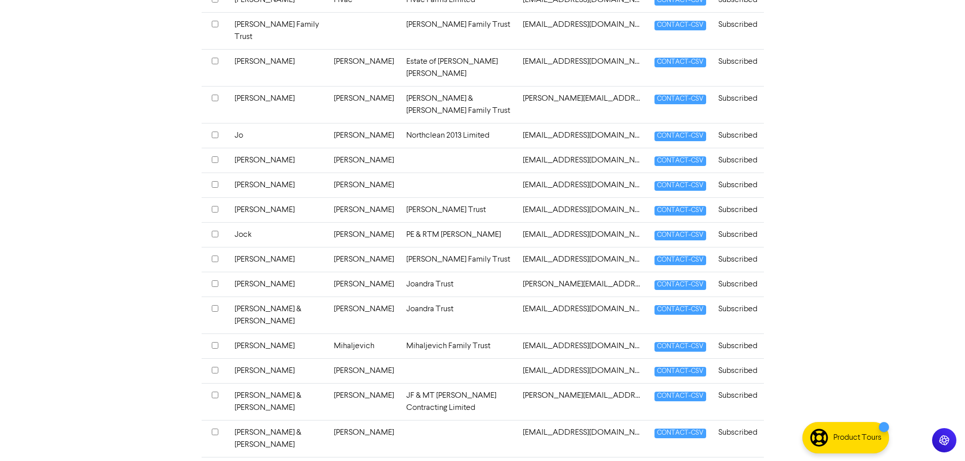
scroll to position [394, 0]
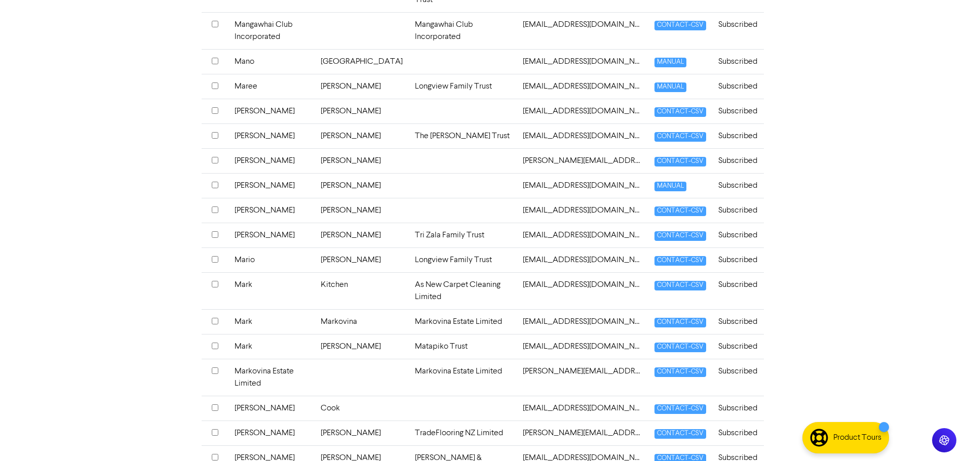
scroll to position [0, 0]
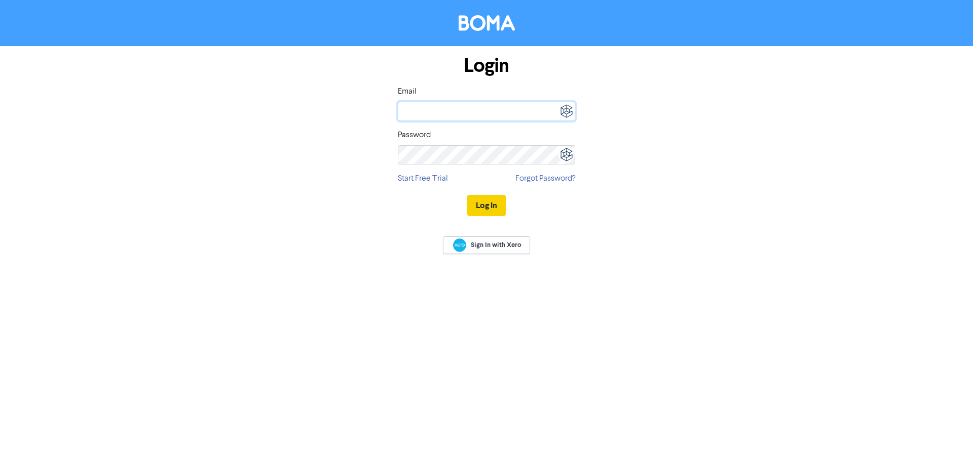
type input "[EMAIL_ADDRESS][DOMAIN_NAME]"
click at [485, 206] on button "Log In" at bounding box center [486, 205] width 38 height 21
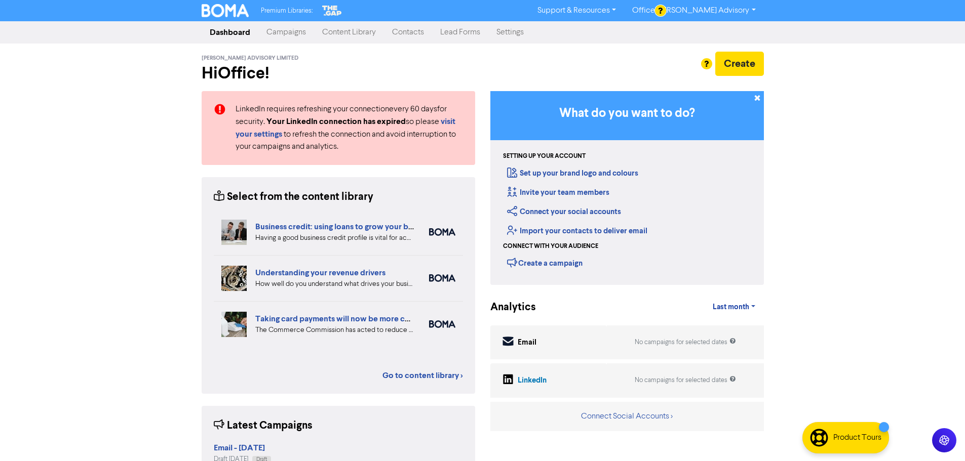
click at [411, 30] on link "Contacts" at bounding box center [408, 32] width 48 height 20
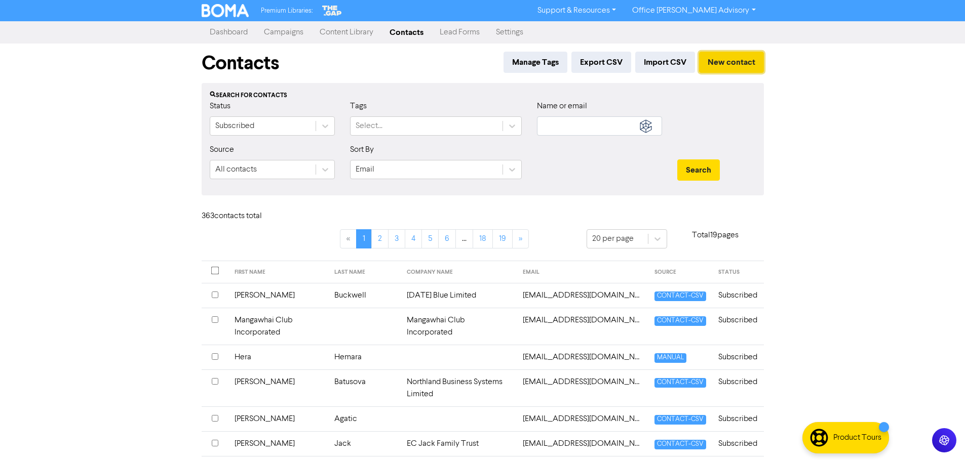
click at [733, 61] on button "New contact" at bounding box center [731, 62] width 65 height 21
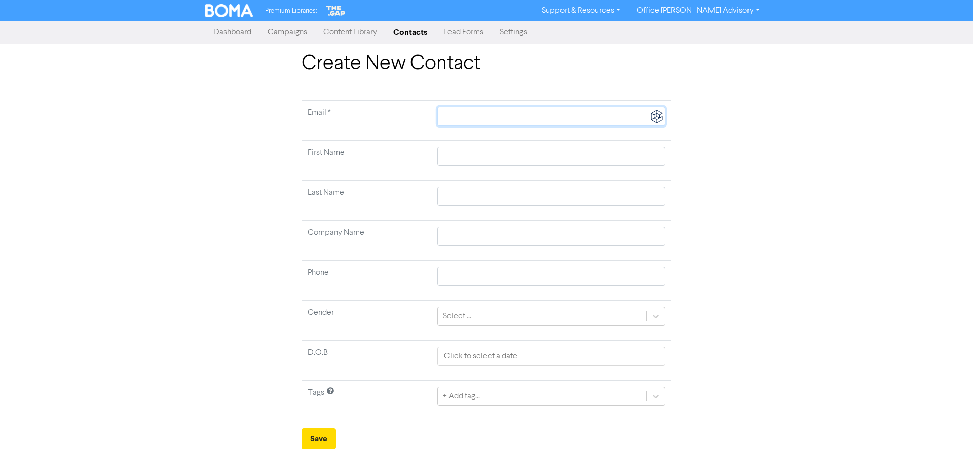
click at [453, 120] on input "text" at bounding box center [551, 116] width 228 height 19
paste input "hermansen3@hotmail.com"
type input "hermansen3@hotmail.com"
click at [453, 155] on input "text" at bounding box center [551, 156] width 228 height 19
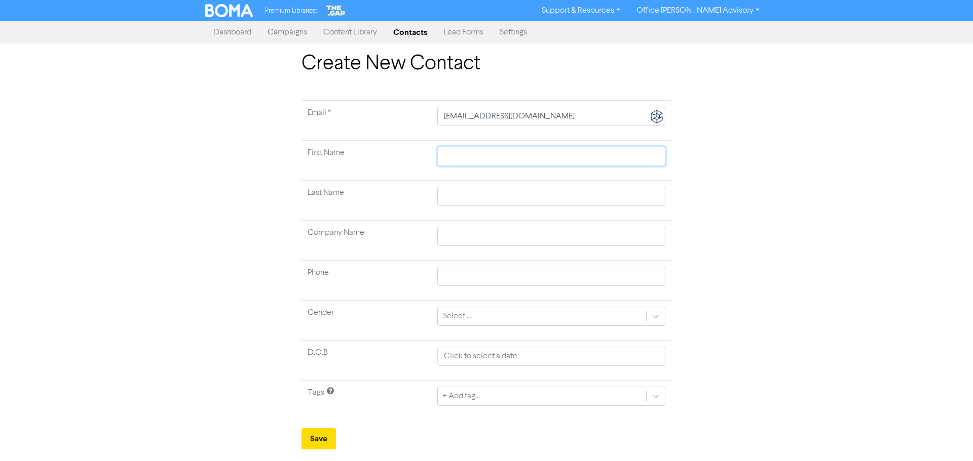
type input "S"
type input "Su"
type input "Sus"
type input "Susa"
type input "[PERSON_NAME]"
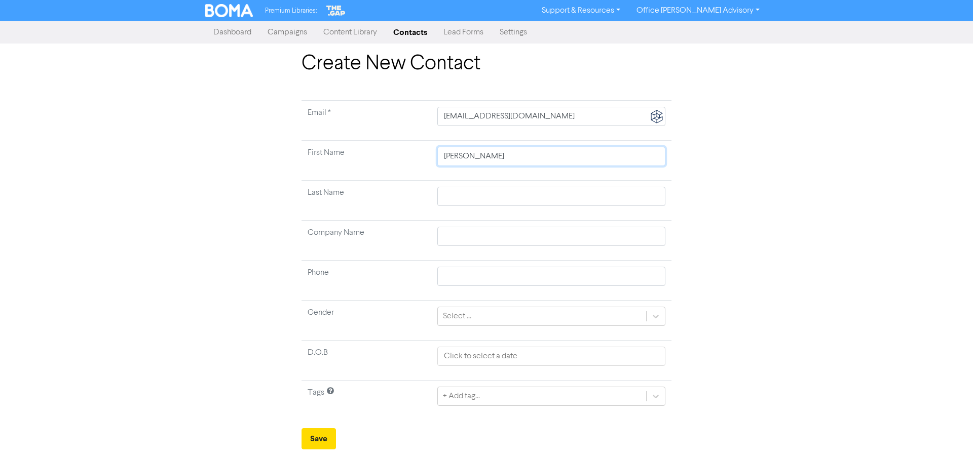
type input "[PERSON_NAME]"
type input "H"
type input "He"
type input "Her"
type input "Herm"
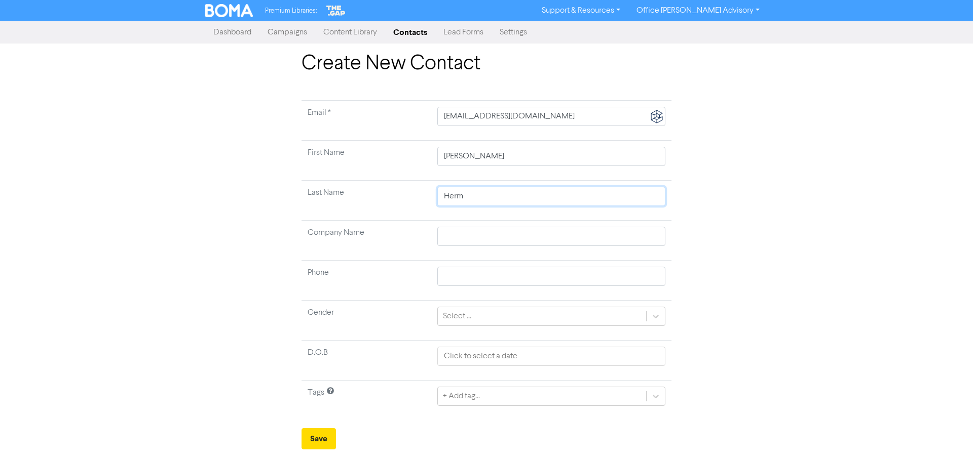
type input "Herma"
type input "Herman"
type input "Hermans"
type input "Hermanse"
type input "Hermansen"
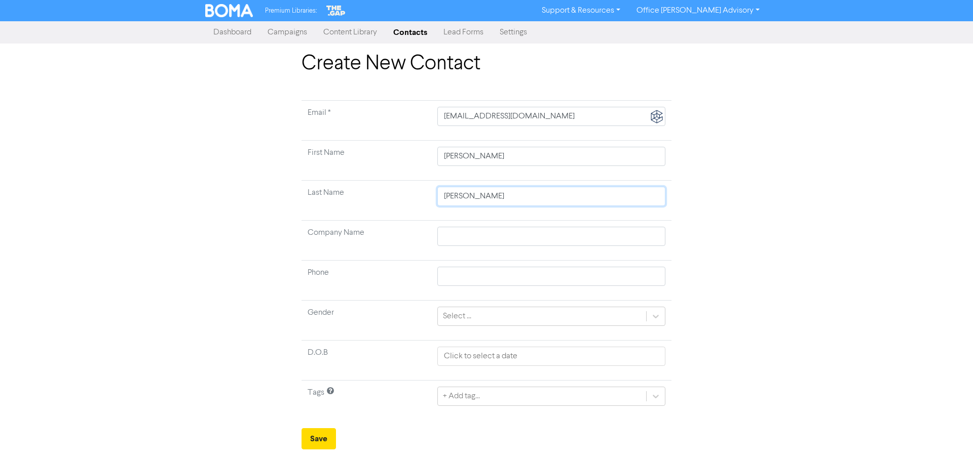
type input "Hermansen"
type input "027 664 6557"
click at [657, 321] on icon at bounding box center [655, 317] width 10 height 10
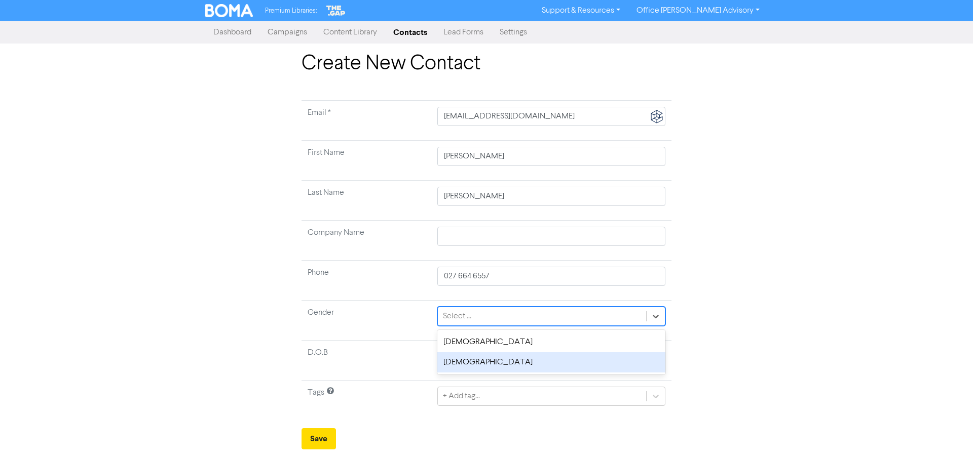
click at [468, 365] on div "[DEMOGRAPHIC_DATA]" at bounding box center [551, 363] width 228 height 20
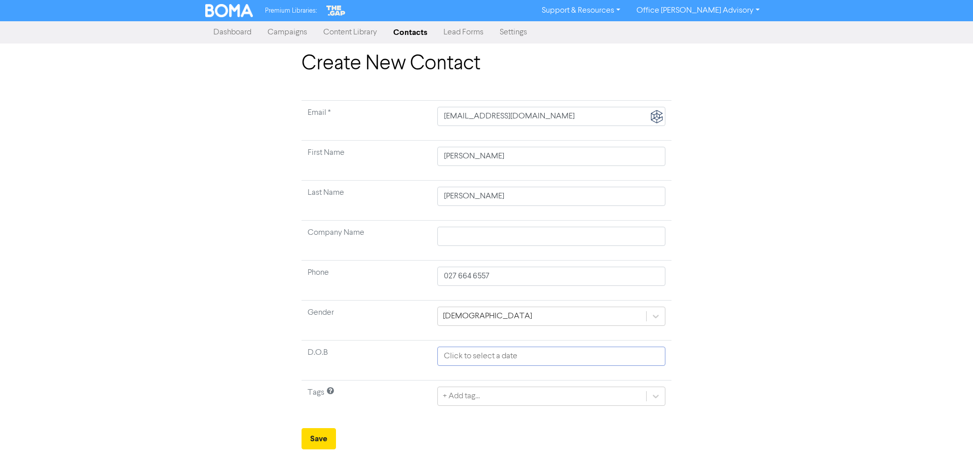
click at [464, 358] on input "text" at bounding box center [551, 356] width 228 height 19
select select "7"
select select "2025"
click at [325, 440] on button "Save" at bounding box center [318, 439] width 34 height 21
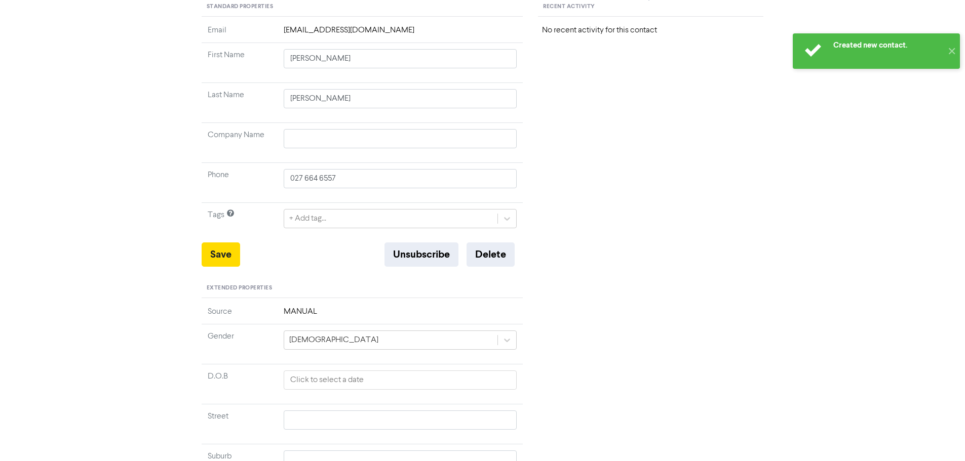
scroll to position [135, 0]
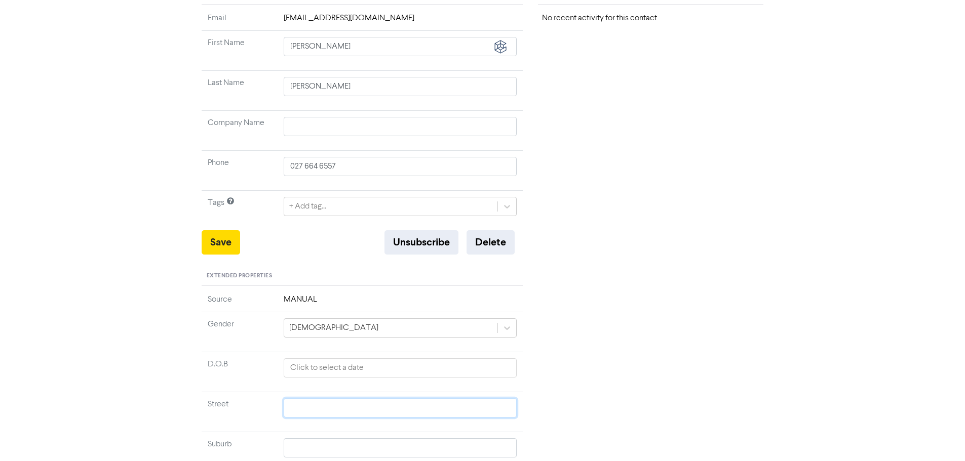
click at [311, 406] on input "text" at bounding box center [401, 408] width 234 height 19
type input "2"
type input "24"
type input "24 W"
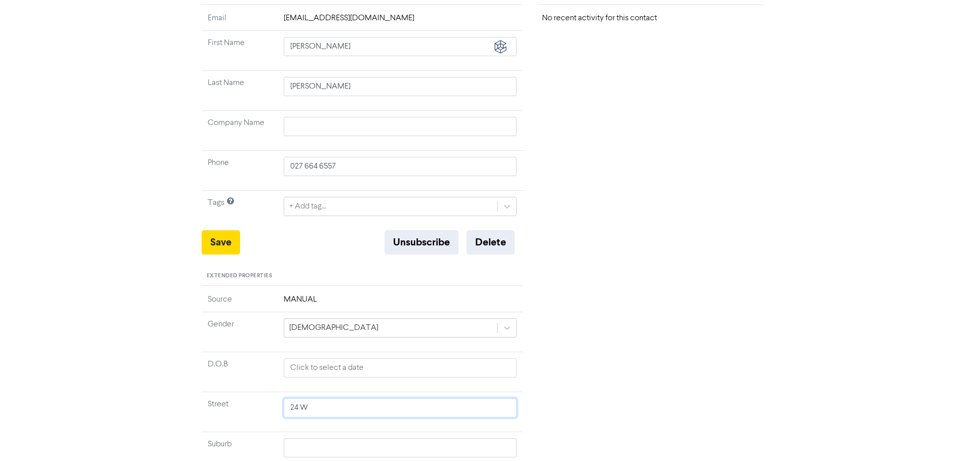
type input "24 Wo"
type input "24 Wol"
type input "24 Wolf"
type input "24 Wolfe"
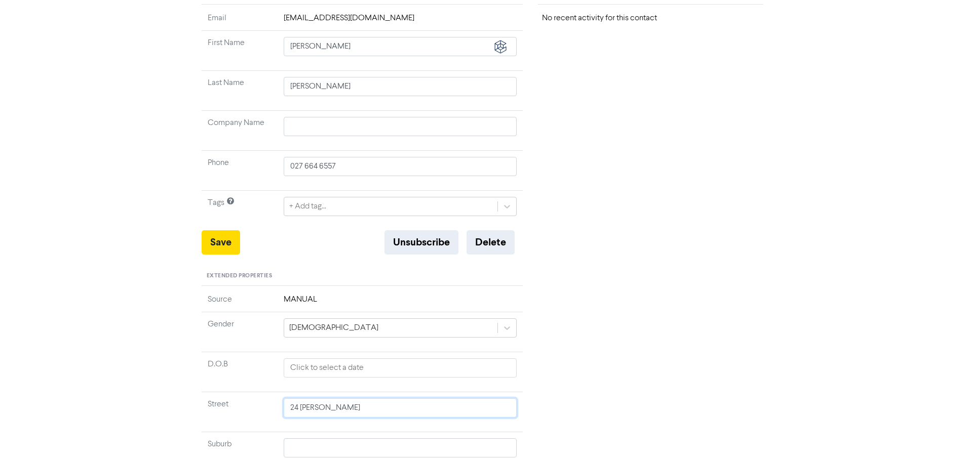
type input "24 Wolfe S"
type input "24 Wolfe St"
type input "24 Wolfe Str"
type input "24 Wolfe Stre"
type input "24 Wolfe Stree"
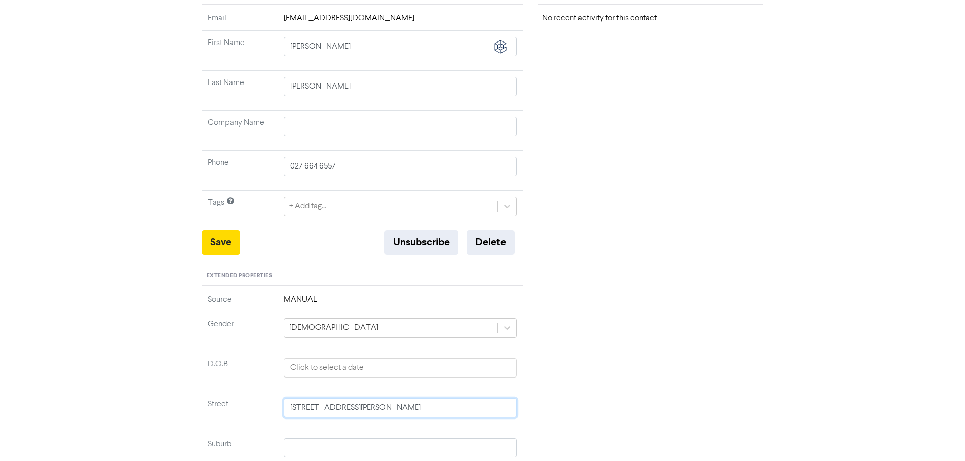
type input "24 Wolfe Street"
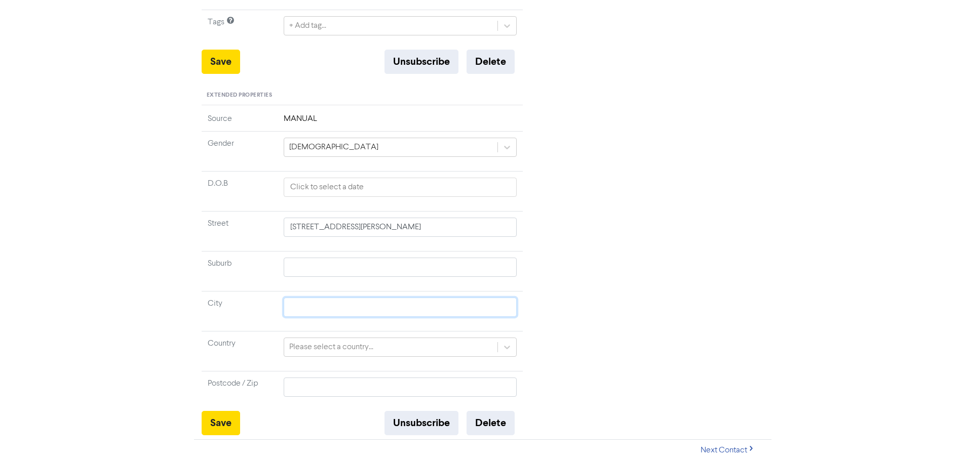
type input "W"
type input "Wh"
type input "Wha"
type input "Whan"
type input "Whang"
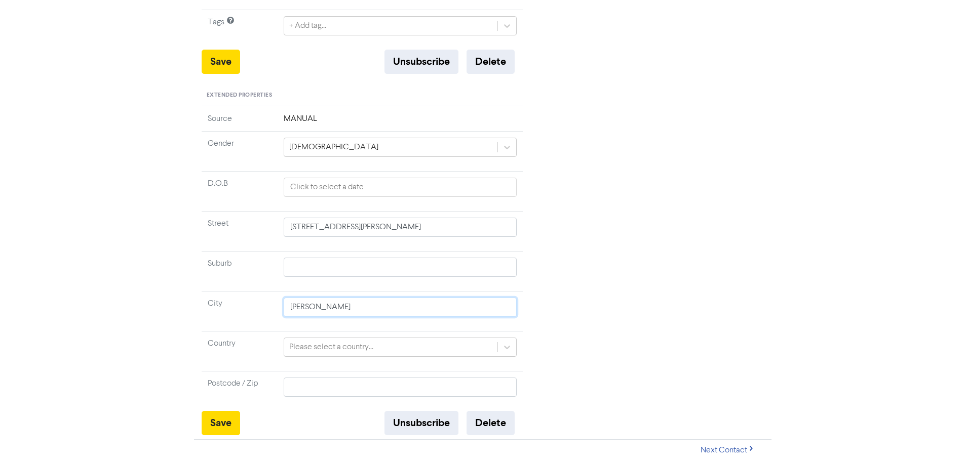
type input "Whanga"
type input "Whangar"
type input "Whangare"
type input "Whangarei"
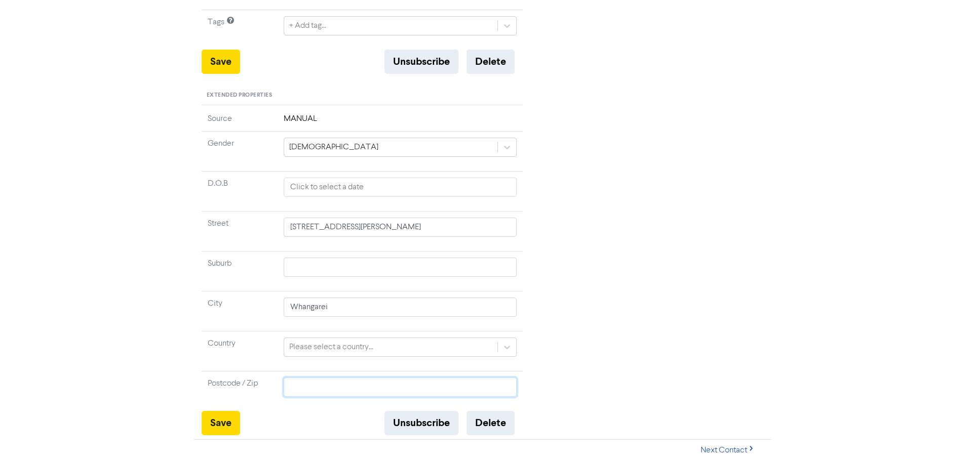
type input "0"
type input "01"
click at [222, 422] on button "Save" at bounding box center [221, 423] width 38 height 24
click at [227, 65] on button "Save" at bounding box center [221, 62] width 38 height 24
click at [699, 197] on div "Recent Activity No recent activity for this contact" at bounding box center [650, 119] width 241 height 631
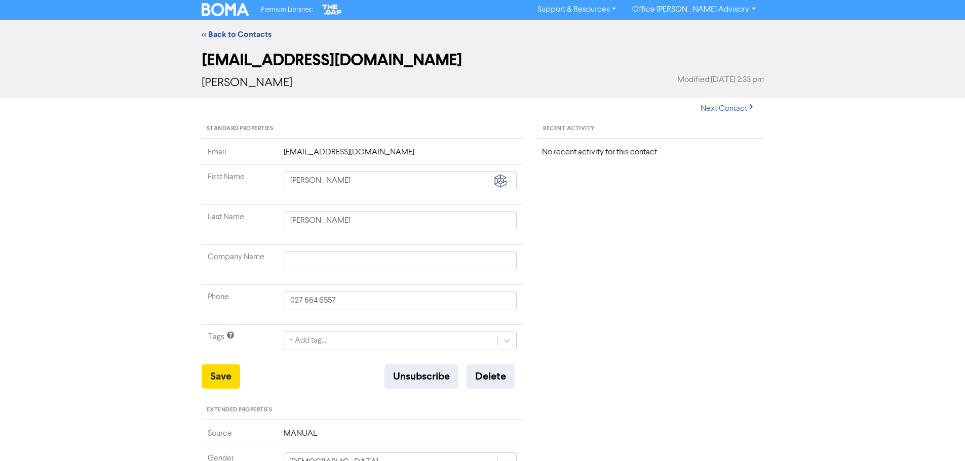
scroll to position [0, 0]
